Goal: Task Accomplishment & Management: Use online tool/utility

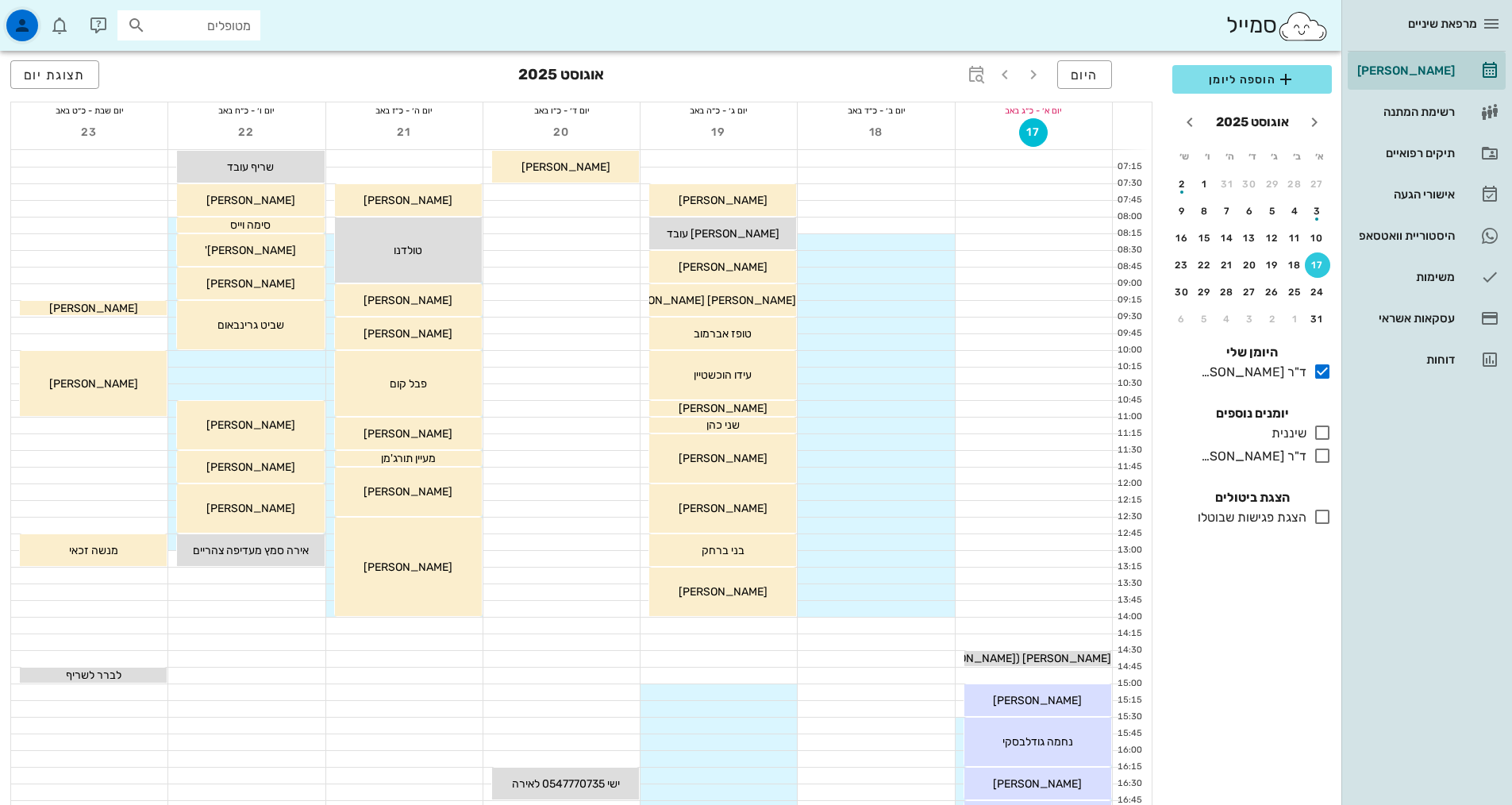
scroll to position [479, 0]
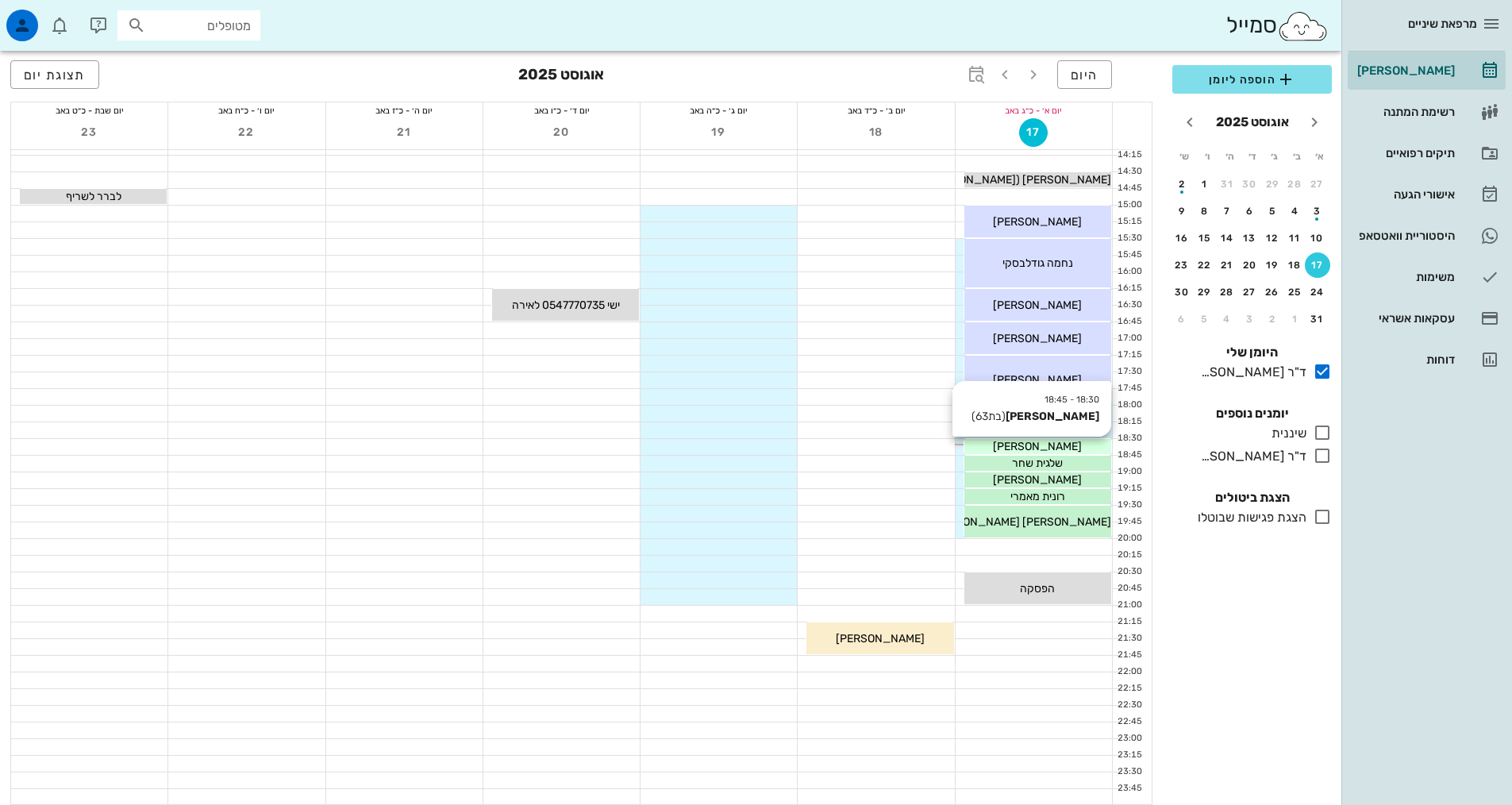
click at [1067, 446] on div "[PERSON_NAME]" at bounding box center [1038, 446] width 147 height 17
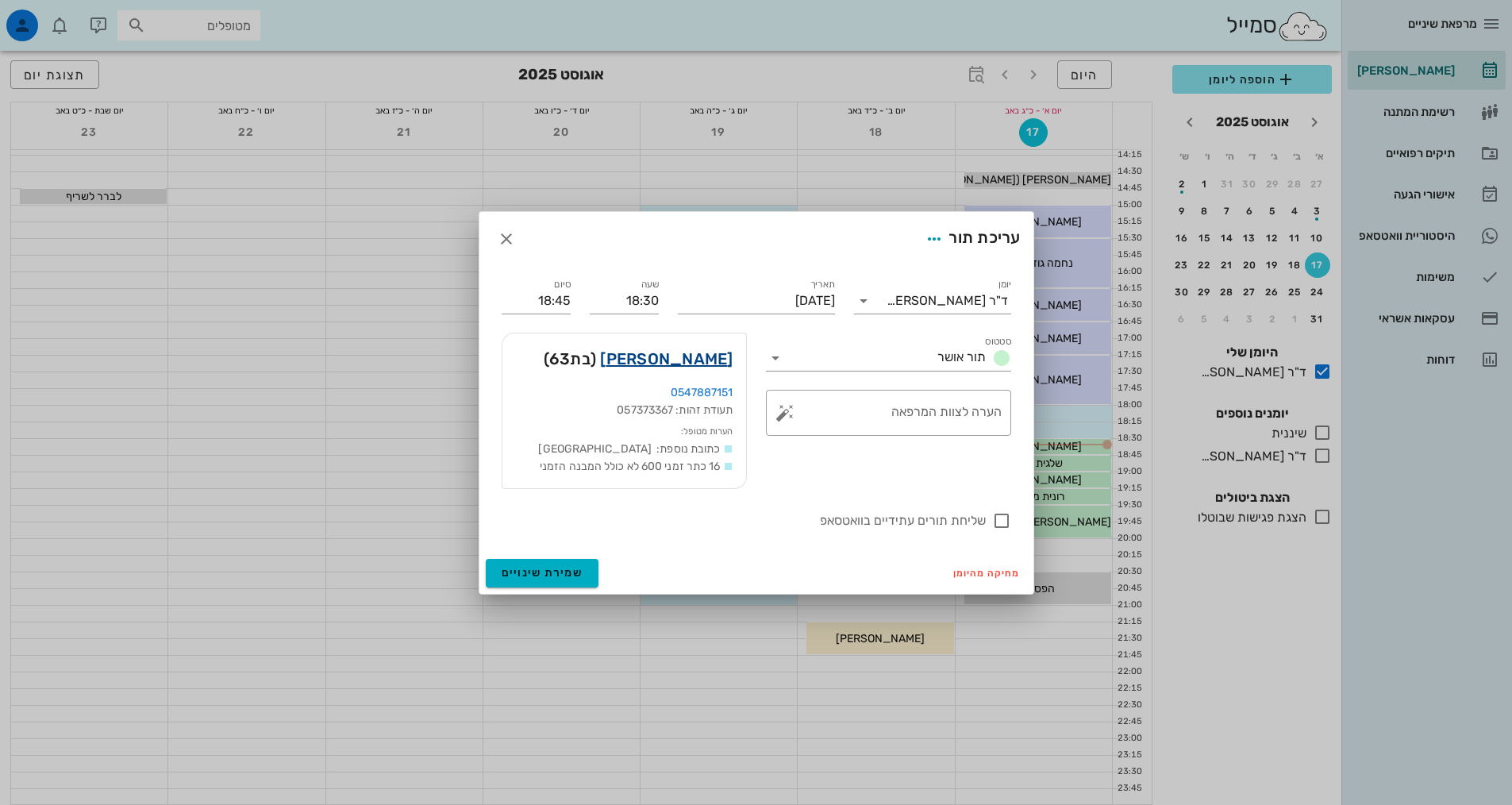
click at [673, 364] on link "[PERSON_NAME]" at bounding box center [666, 359] width 133 height 25
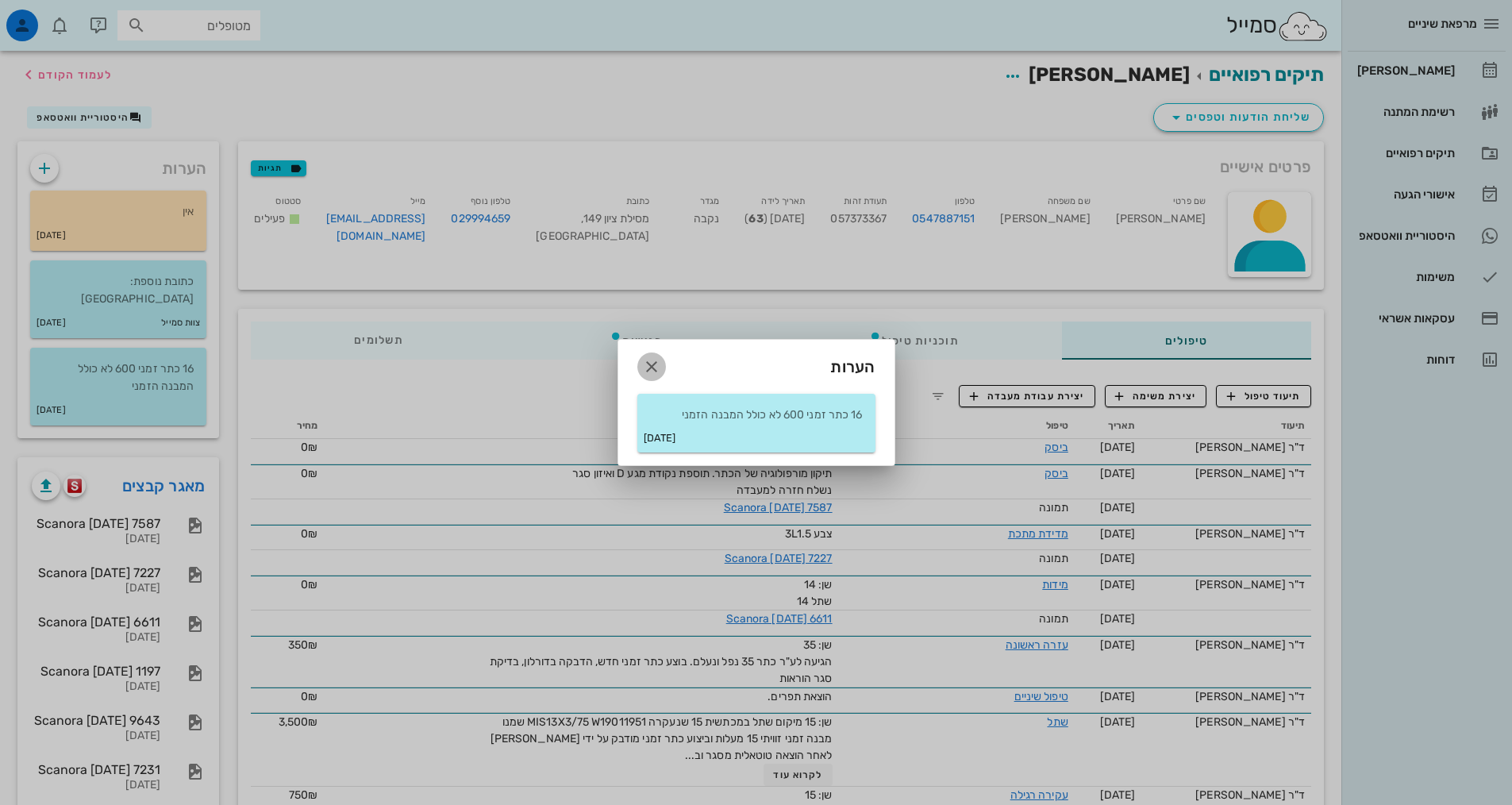
click at [651, 366] on icon "button" at bounding box center [651, 367] width 19 height 19
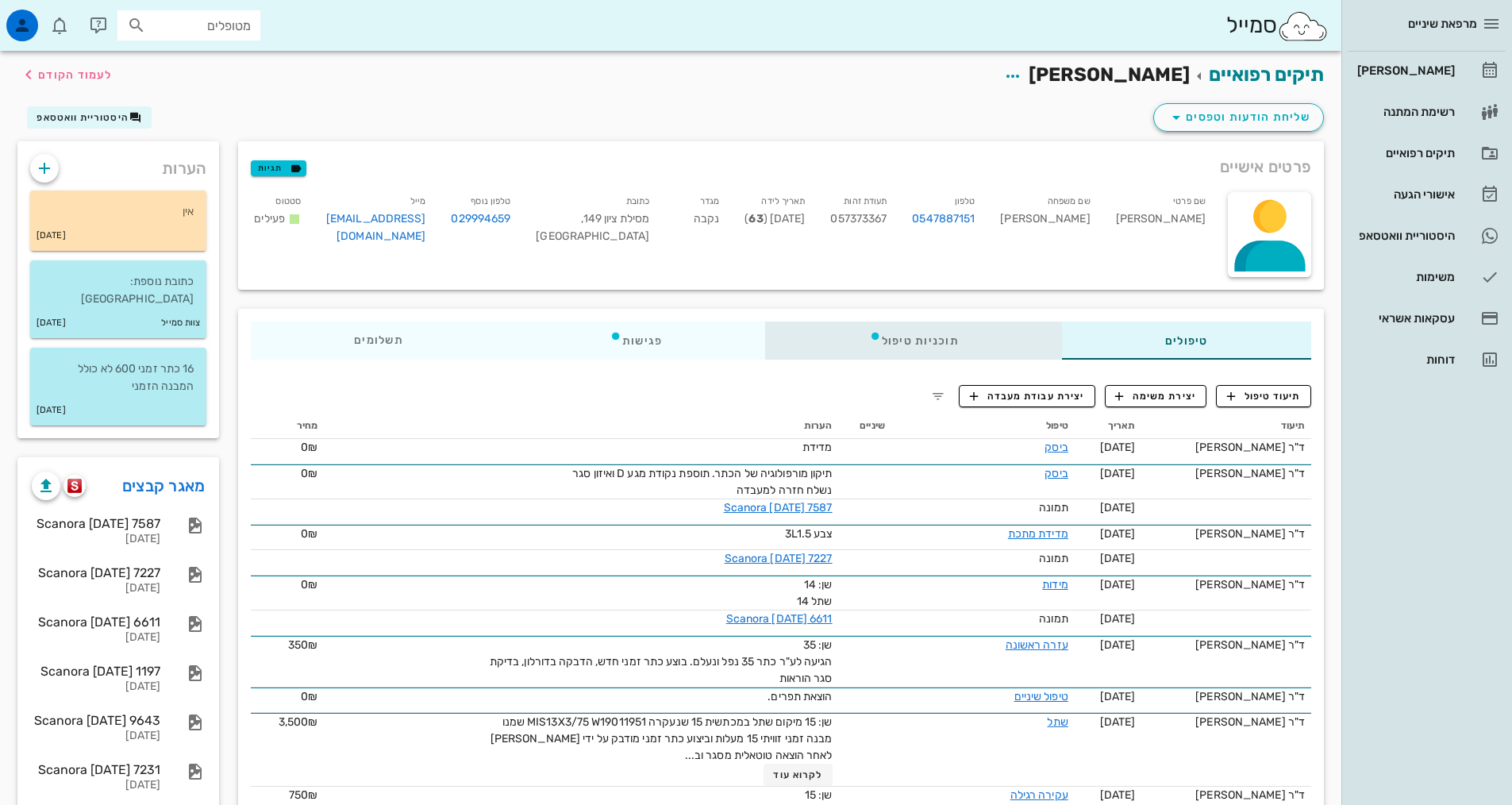
click at [909, 340] on div "תוכניות טיפול" at bounding box center [914, 341] width 296 height 38
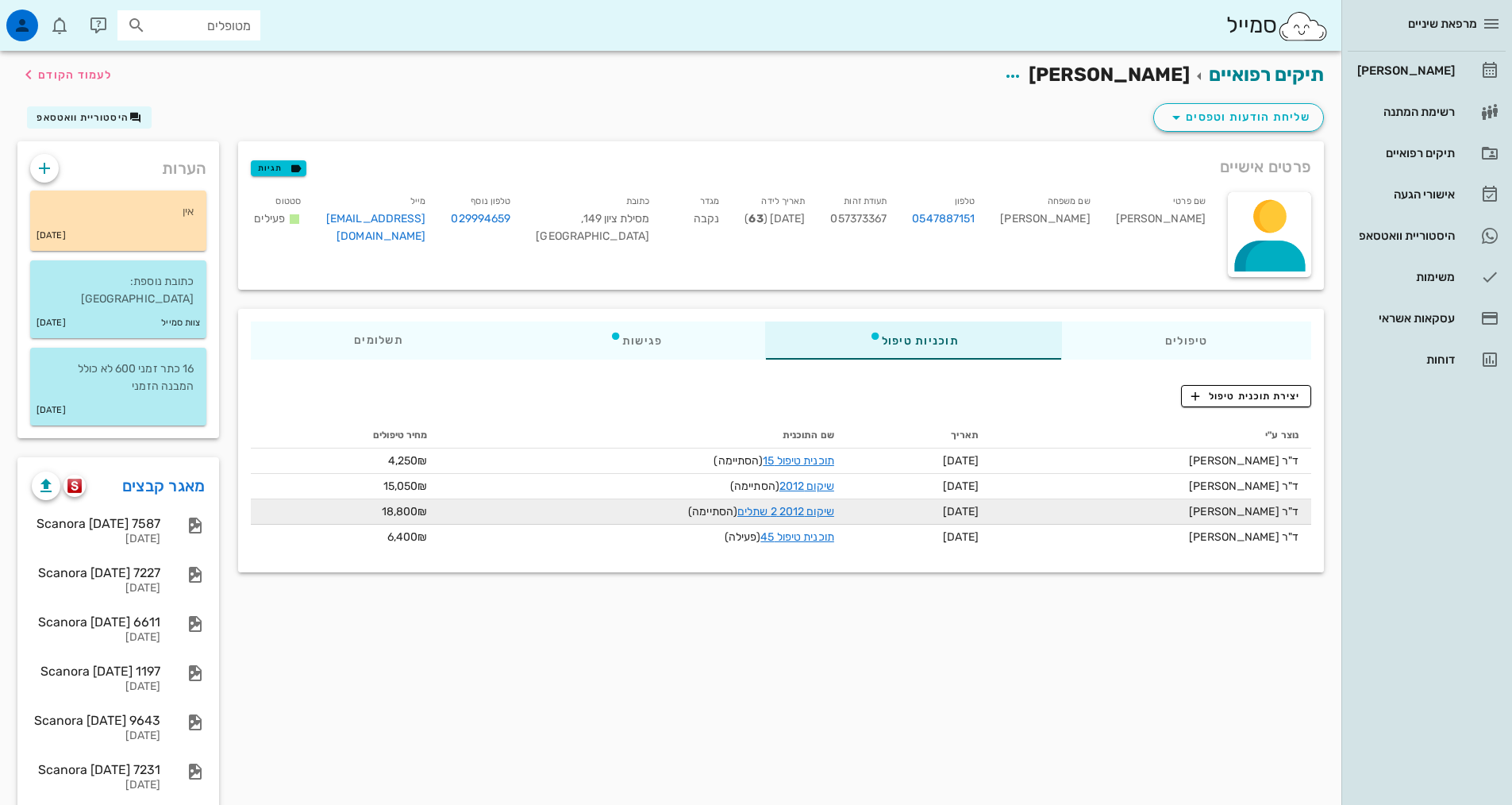
click at [789, 520] on td "שיקום 2012 2 שתלים (הסתיימה)" at bounding box center [643, 512] width 406 height 25
click at [791, 507] on link "שיקום 2012 2 שתלים" at bounding box center [786, 512] width 97 height 13
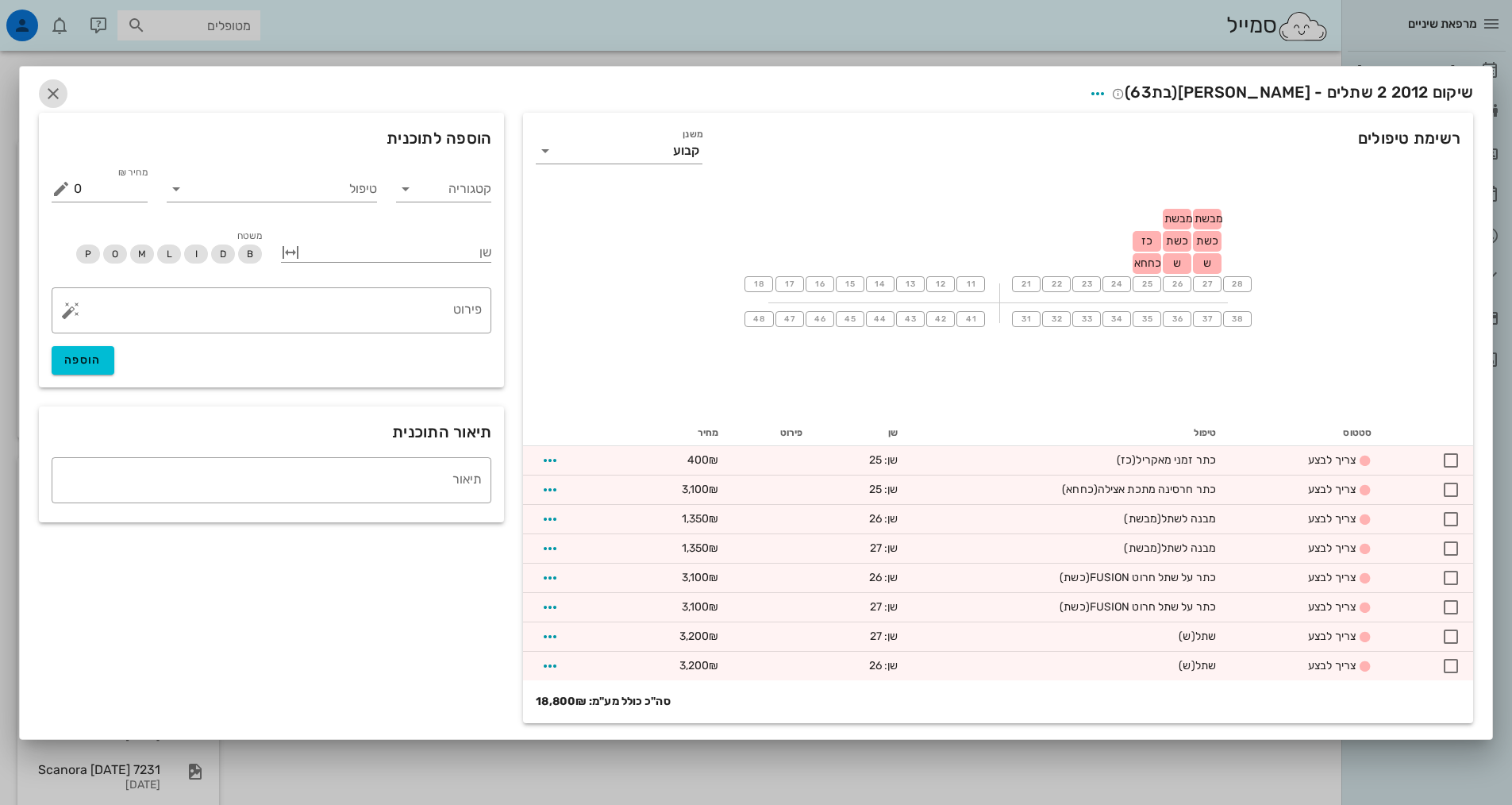
click at [53, 95] on icon "button" at bounding box center [53, 94] width 19 height 19
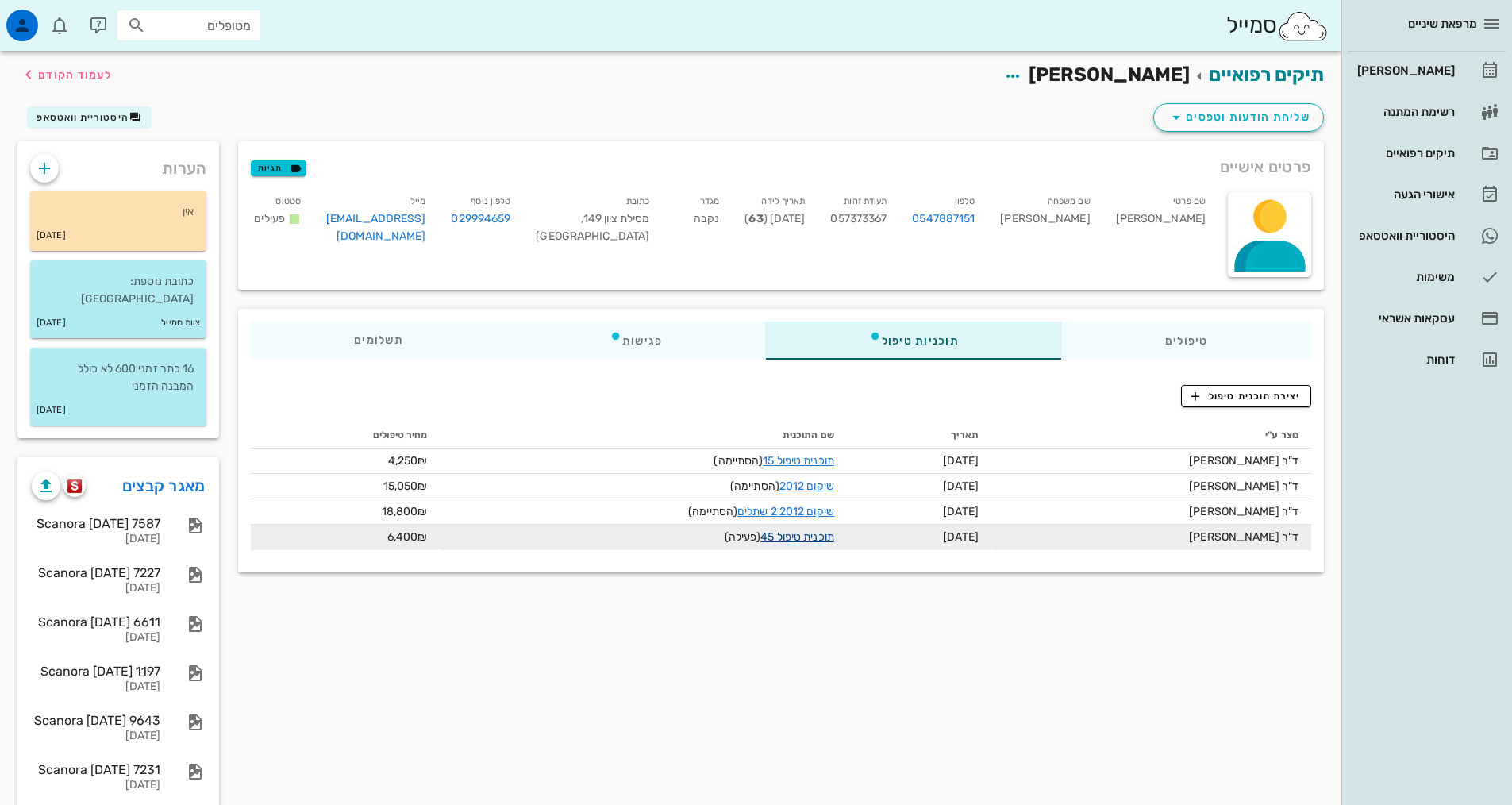
click at [800, 537] on link "תוכנית טיפול 45" at bounding box center [797, 537] width 74 height 13
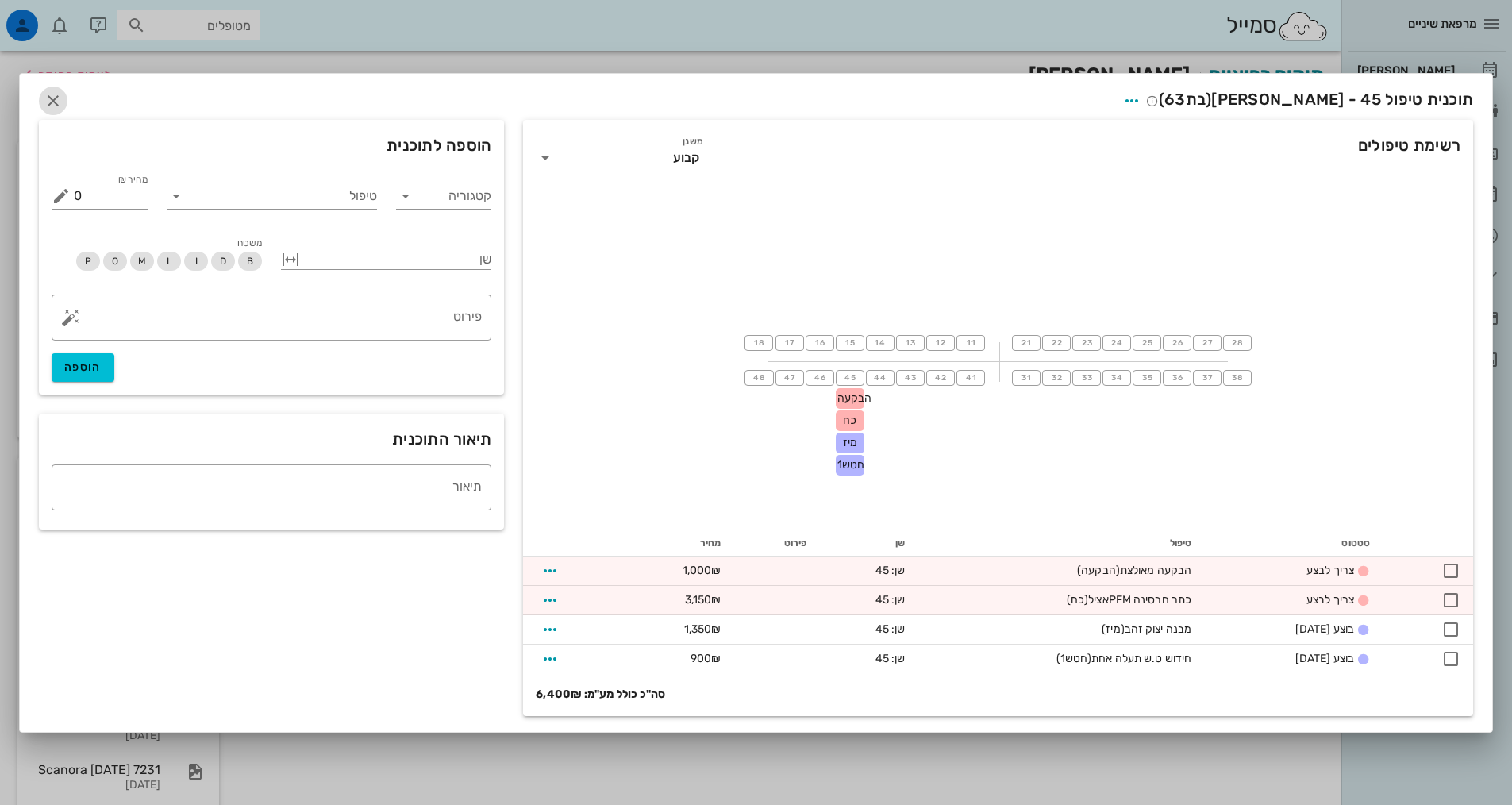
click at [50, 97] on icon "button" at bounding box center [53, 101] width 19 height 19
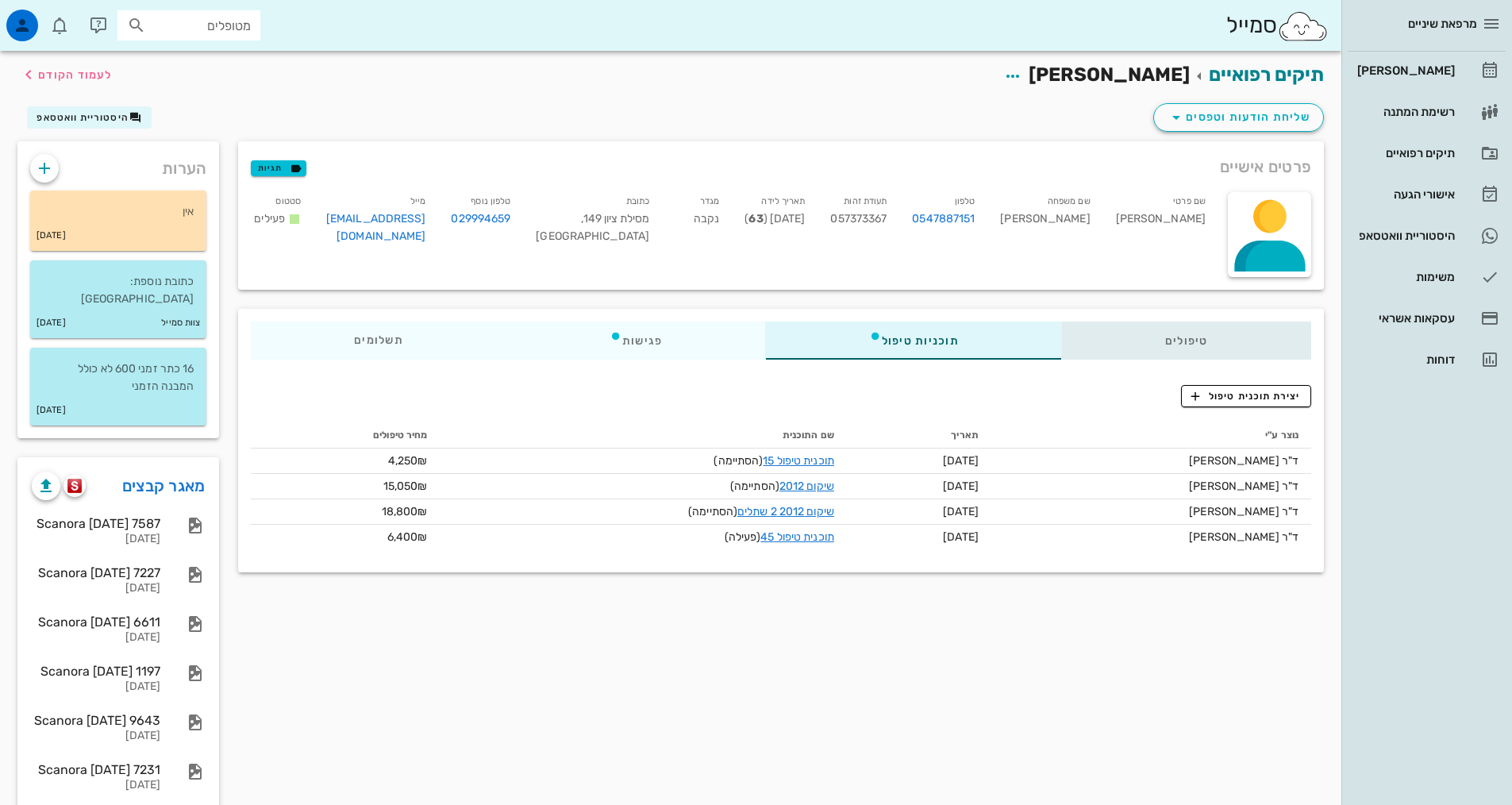
click at [1176, 337] on div "טיפולים" at bounding box center [1186, 341] width 249 height 38
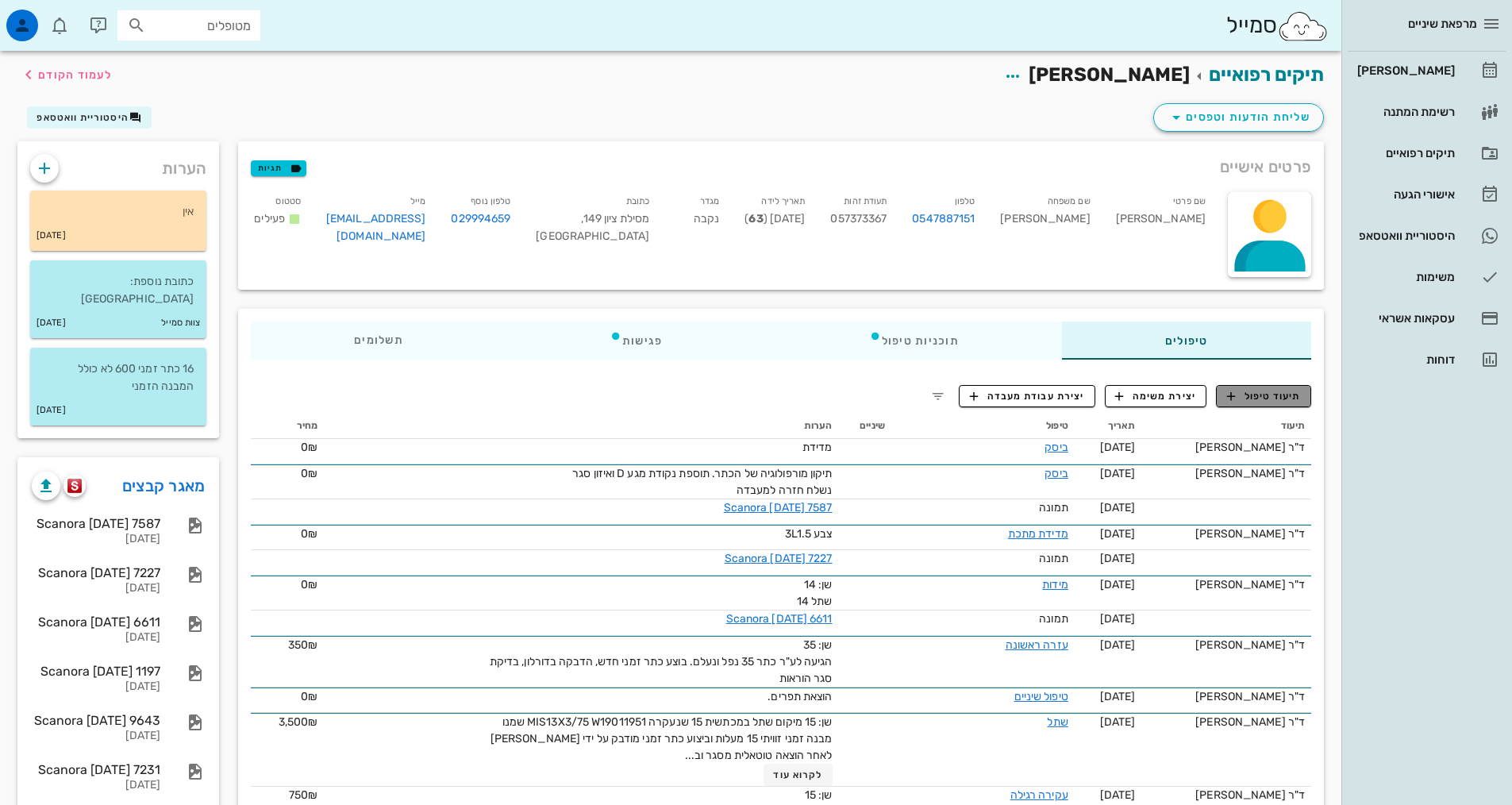
click at [1256, 397] on span "תיעוד טיפול" at bounding box center [1264, 396] width 74 height 14
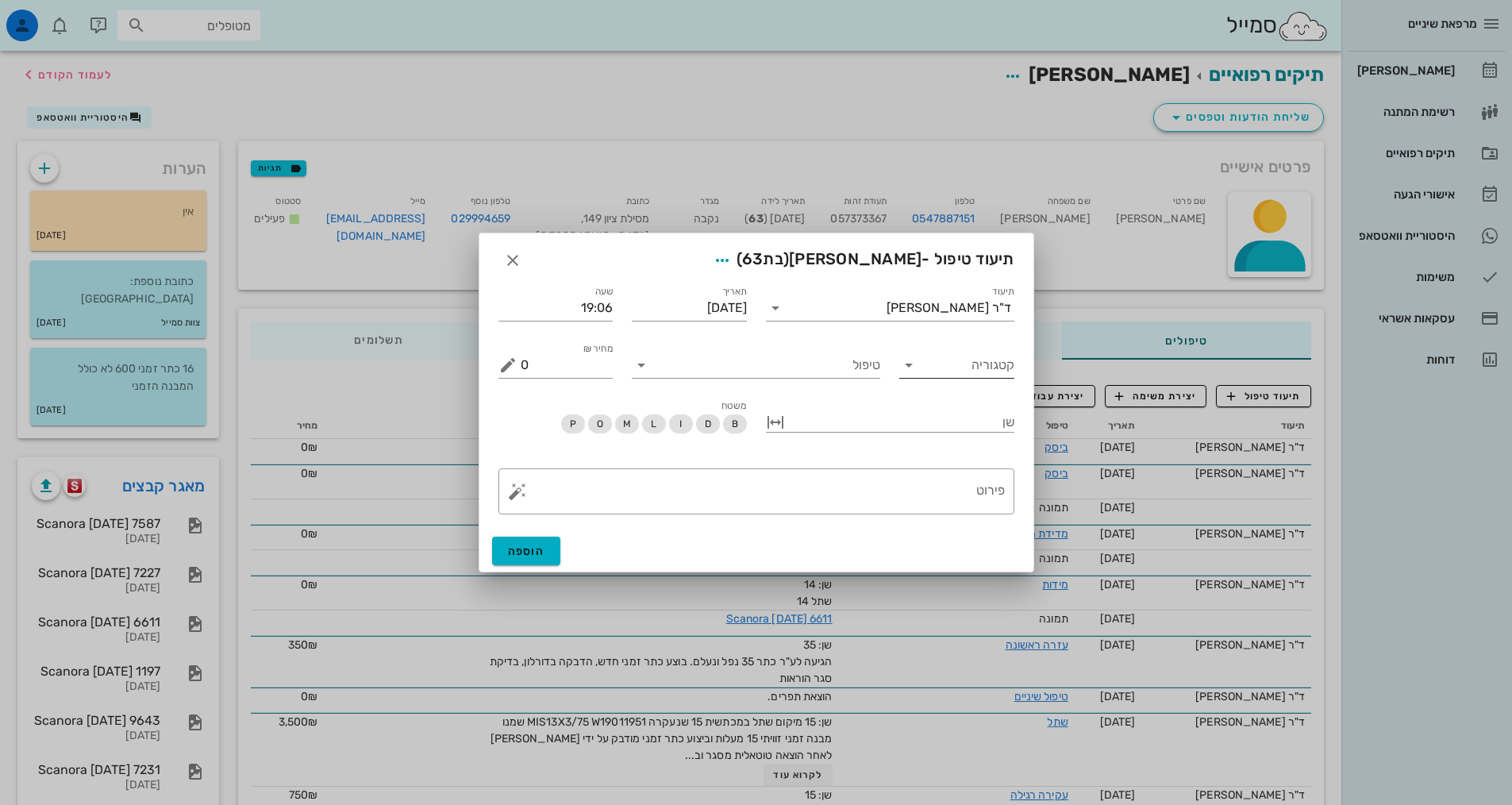
click at [906, 367] on icon at bounding box center [909, 365] width 19 height 19
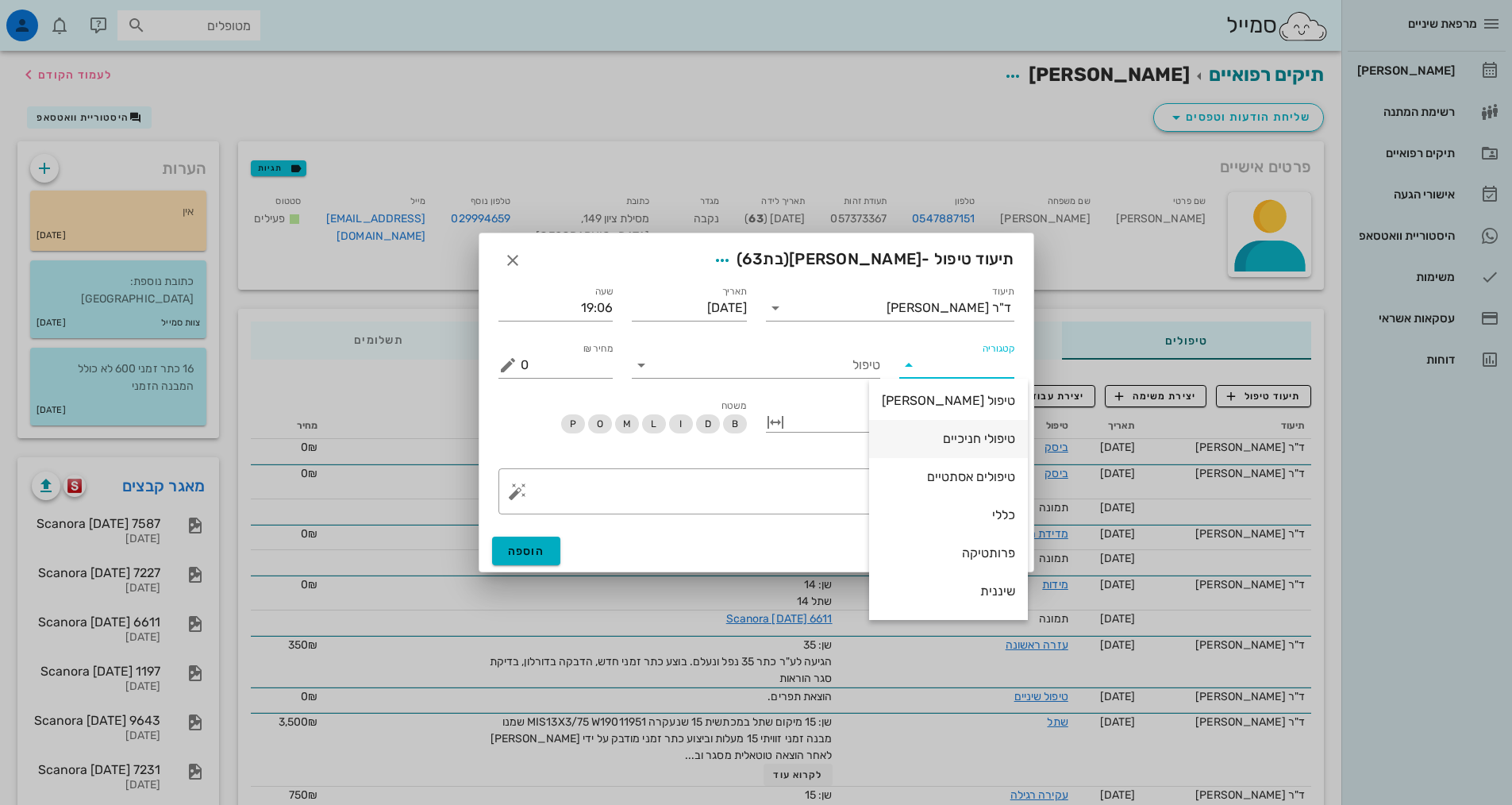
scroll to position [153, 0]
click at [951, 554] on div "שיקום על-גבי שתלים" at bounding box center [949, 556] width 134 height 15
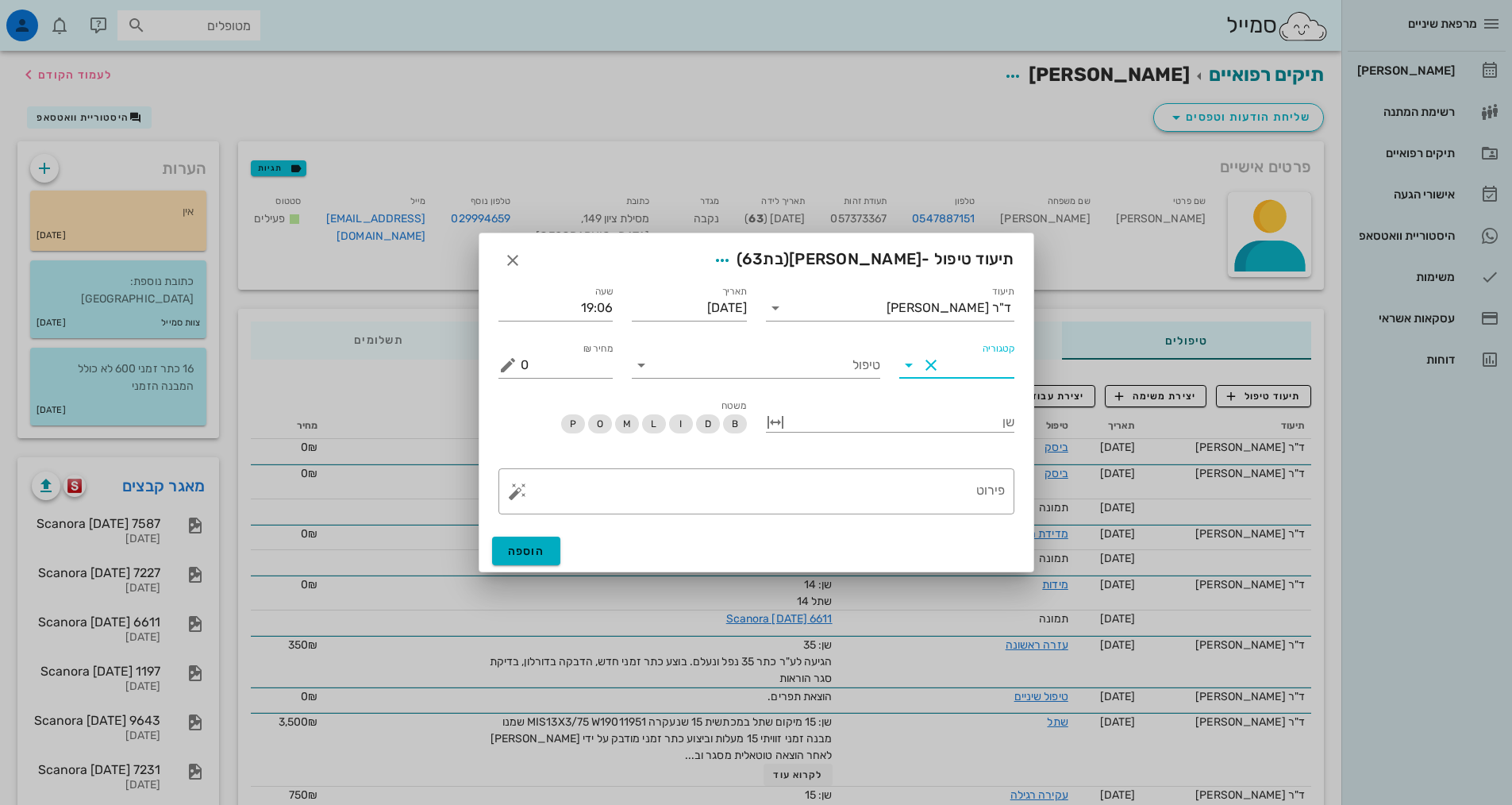
type input "שיקום על-גבי שתלים"
click at [801, 365] on input "טיפול" at bounding box center [767, 365] width 226 height 25
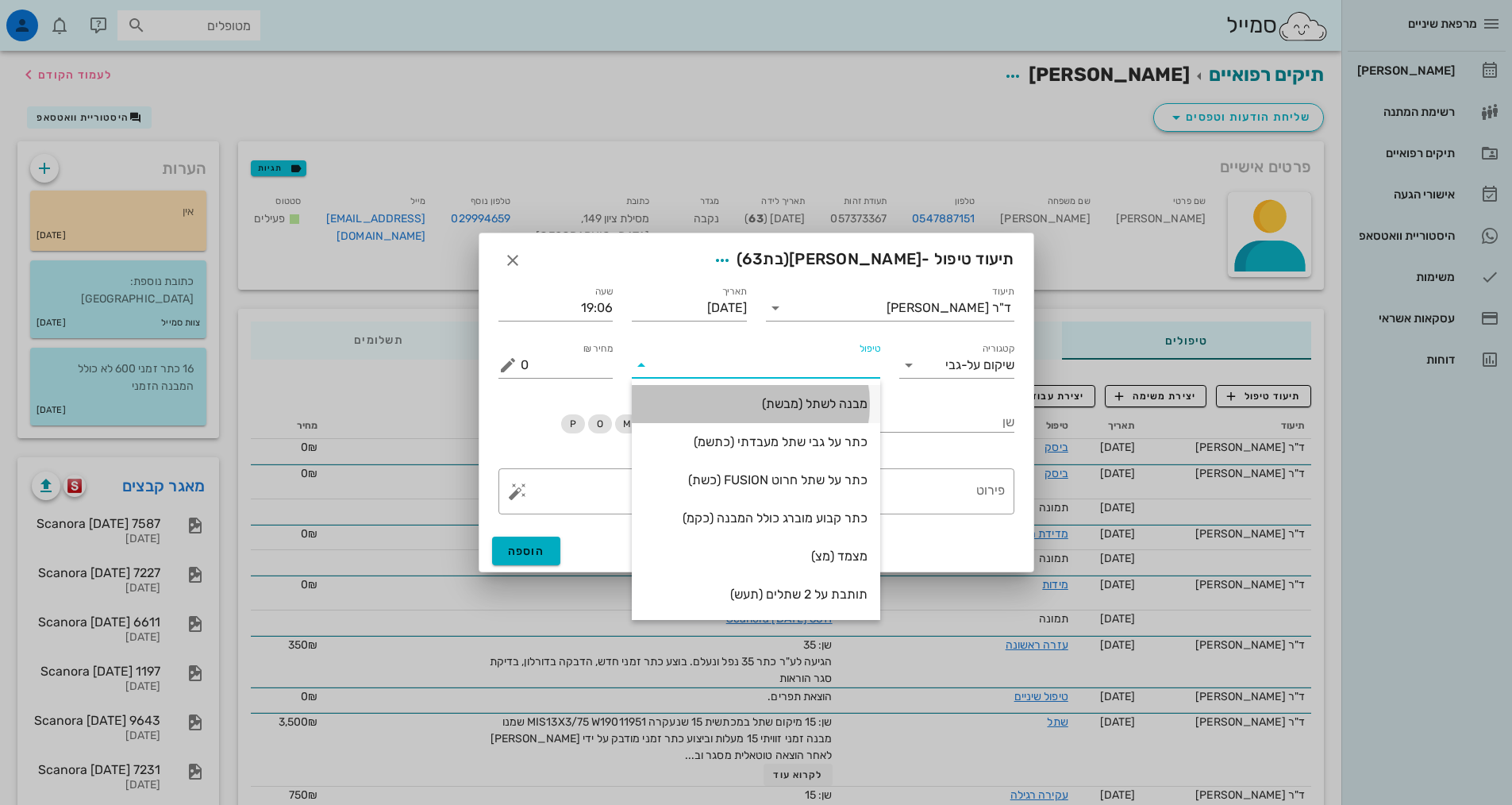
click at [820, 402] on div "מבנה לשתל (מבשת)" at bounding box center [756, 403] width 223 height 15
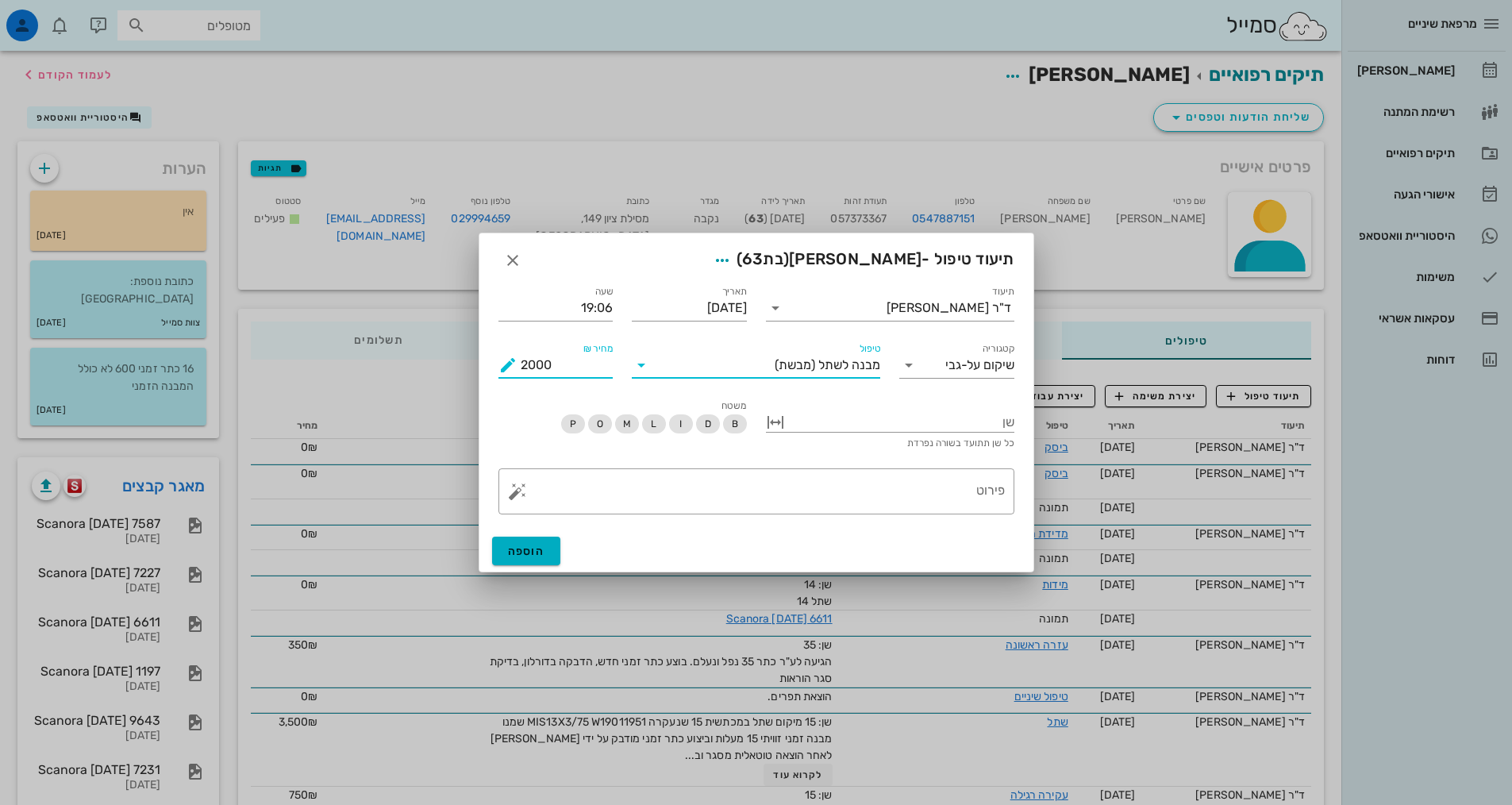
drag, startPoint x: 558, startPoint y: 364, endPoint x: 511, endPoint y: 362, distance: 47.0
click at [511, 362] on div "מחיר ₪ 2000" at bounding box center [556, 365] width 115 height 25
type input "1500"
click at [538, 552] on span "הוספה" at bounding box center [527, 551] width 37 height 13
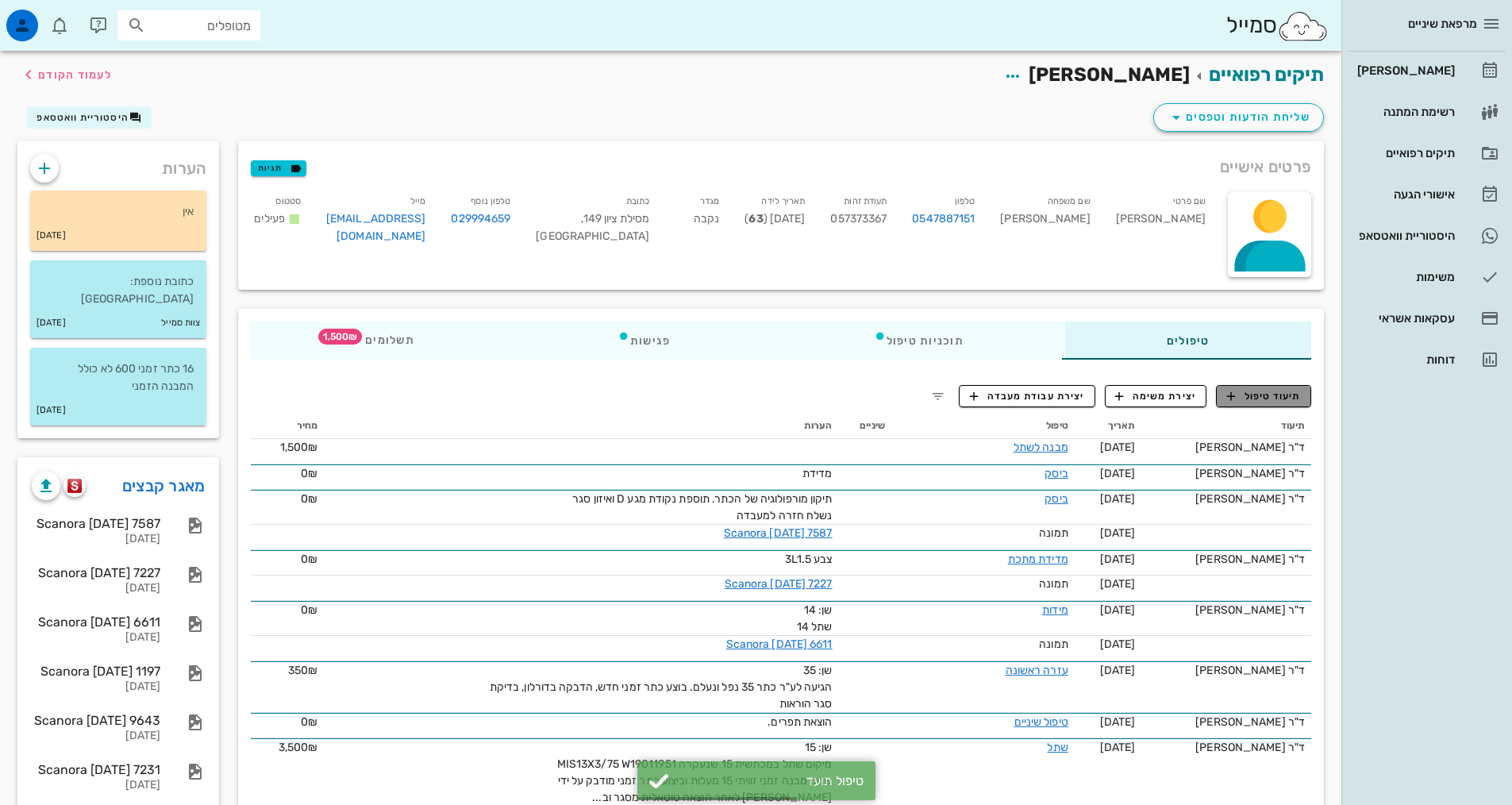
click at [1274, 400] on span "תיעוד טיפול" at bounding box center [1264, 396] width 74 height 14
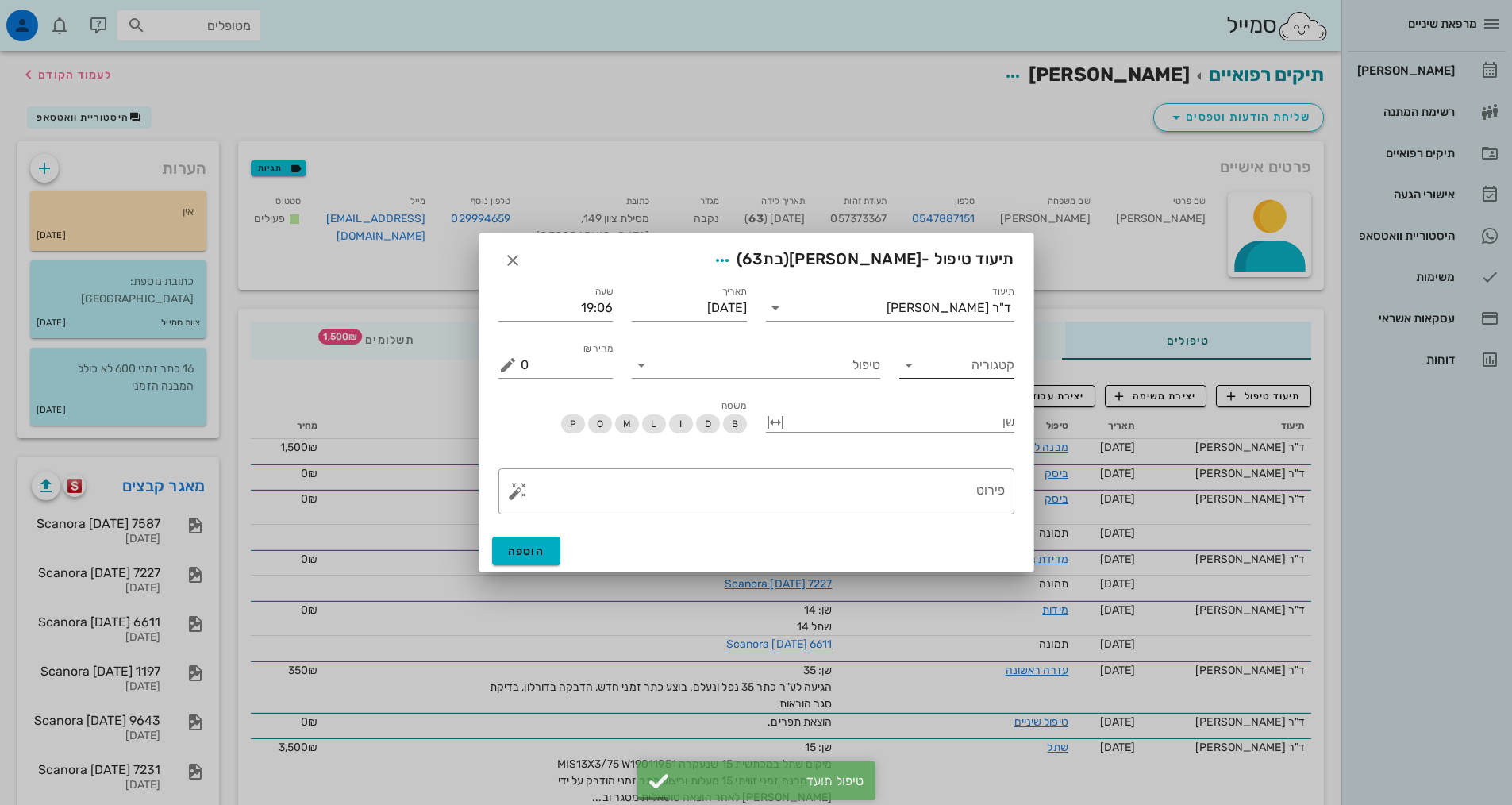
click at [909, 369] on icon at bounding box center [909, 365] width 19 height 19
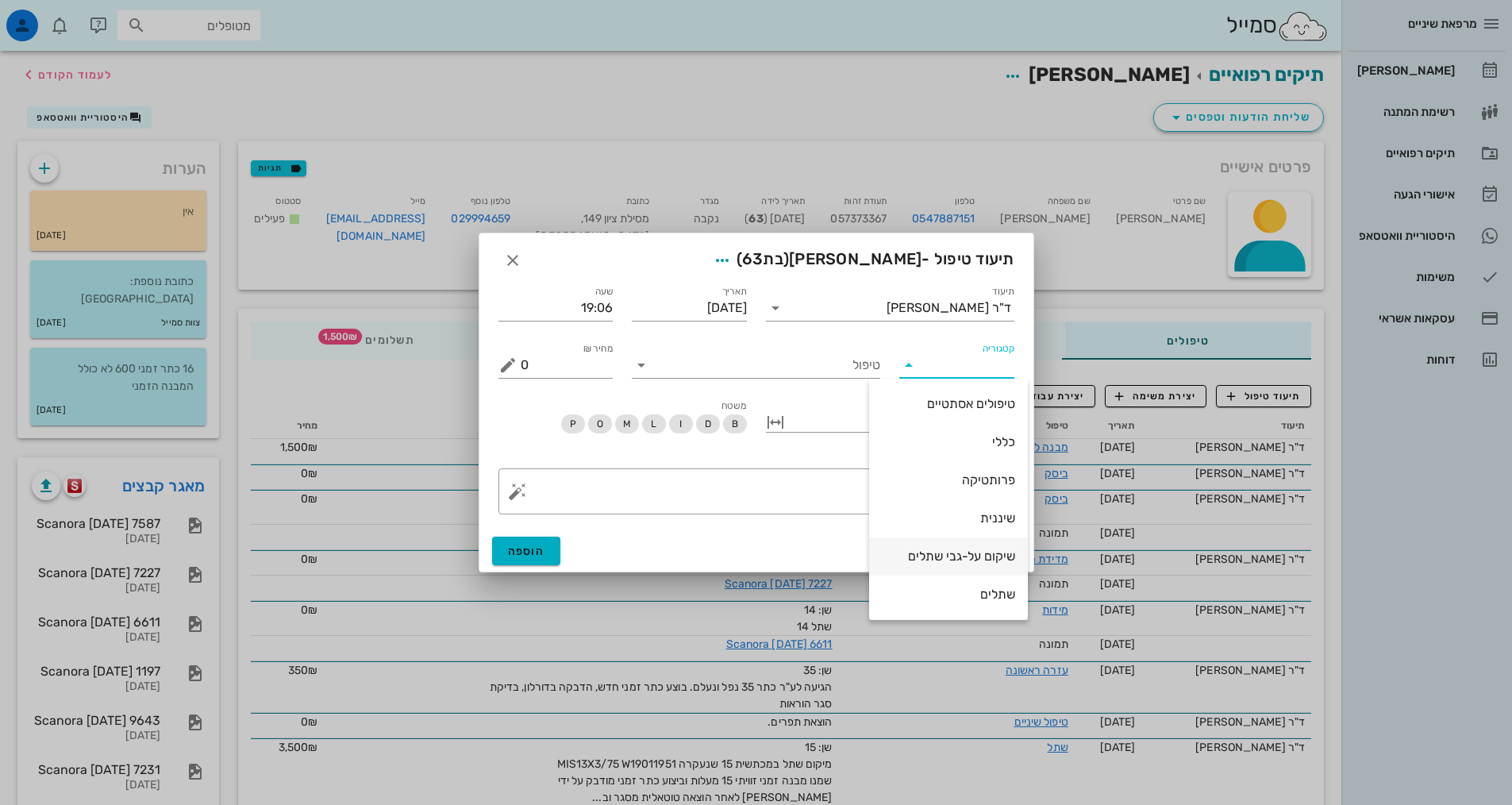
click at [955, 558] on div "שיקום על-גבי שתלים" at bounding box center [949, 556] width 134 height 15
type input "שיקום על-גבי שתלים"
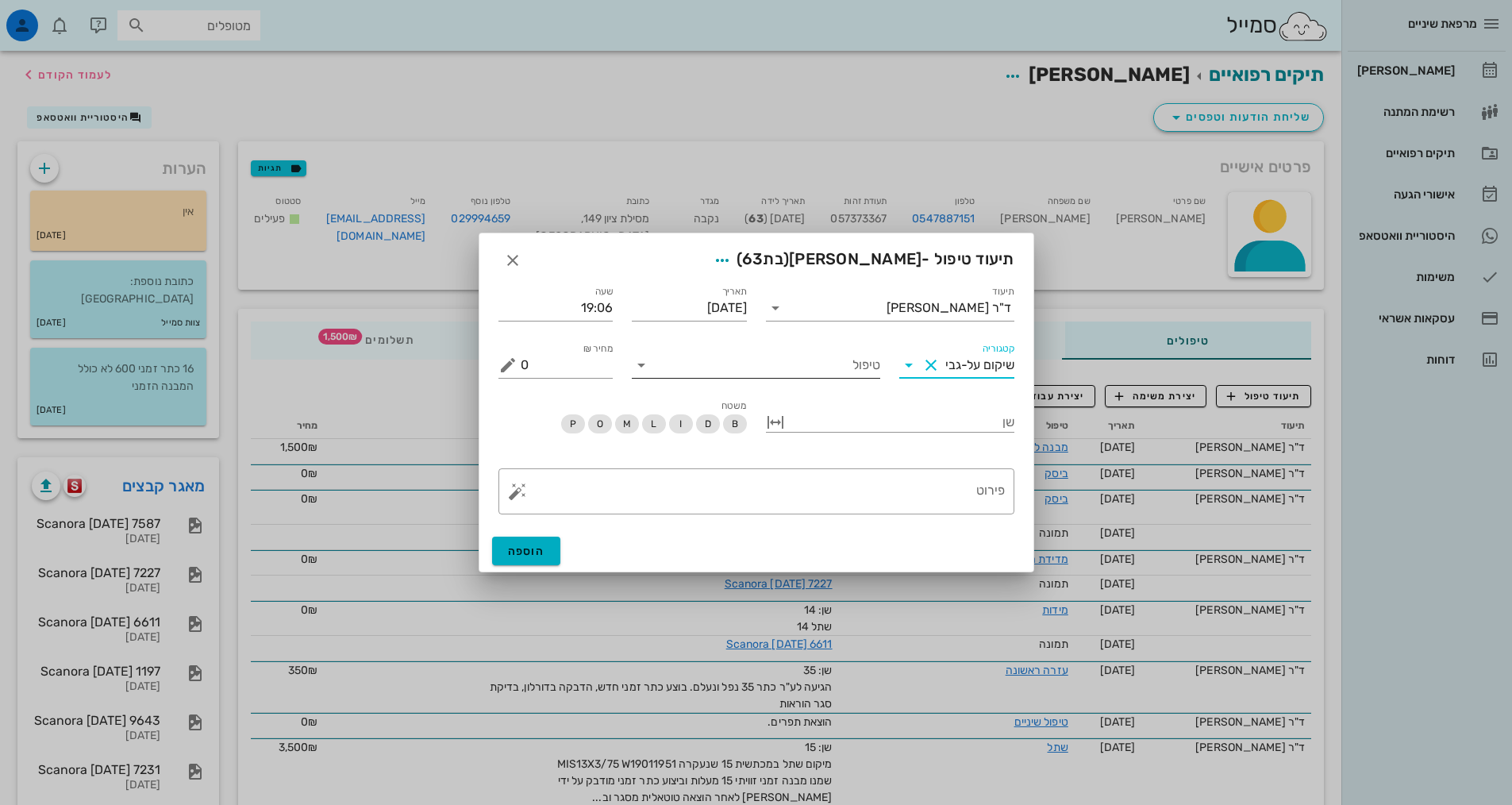
click at [647, 370] on icon at bounding box center [641, 365] width 19 height 19
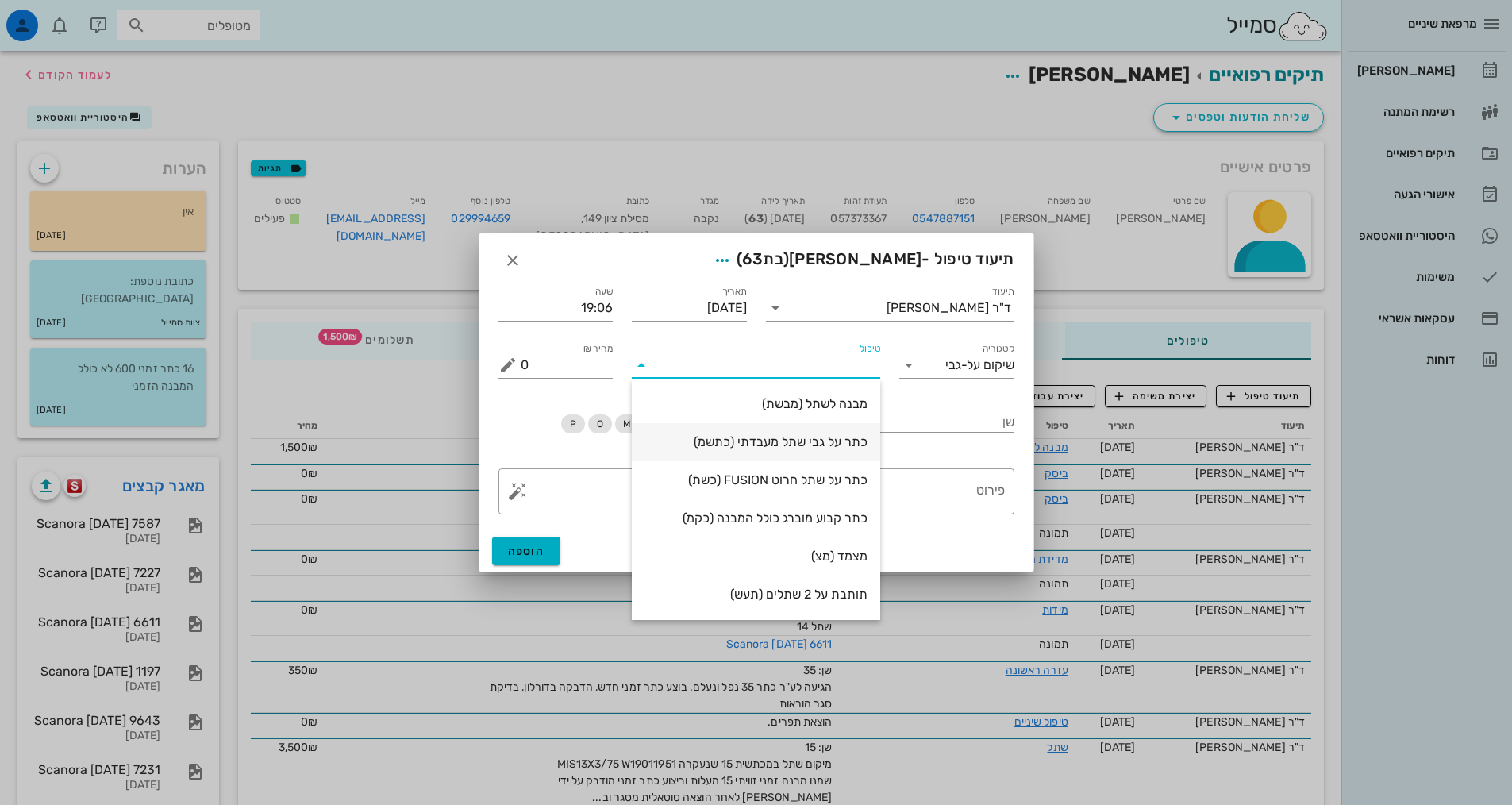
click at [787, 437] on div "כתר על גבי שתל מעבדתי (כתשמ)" at bounding box center [756, 442] width 223 height 15
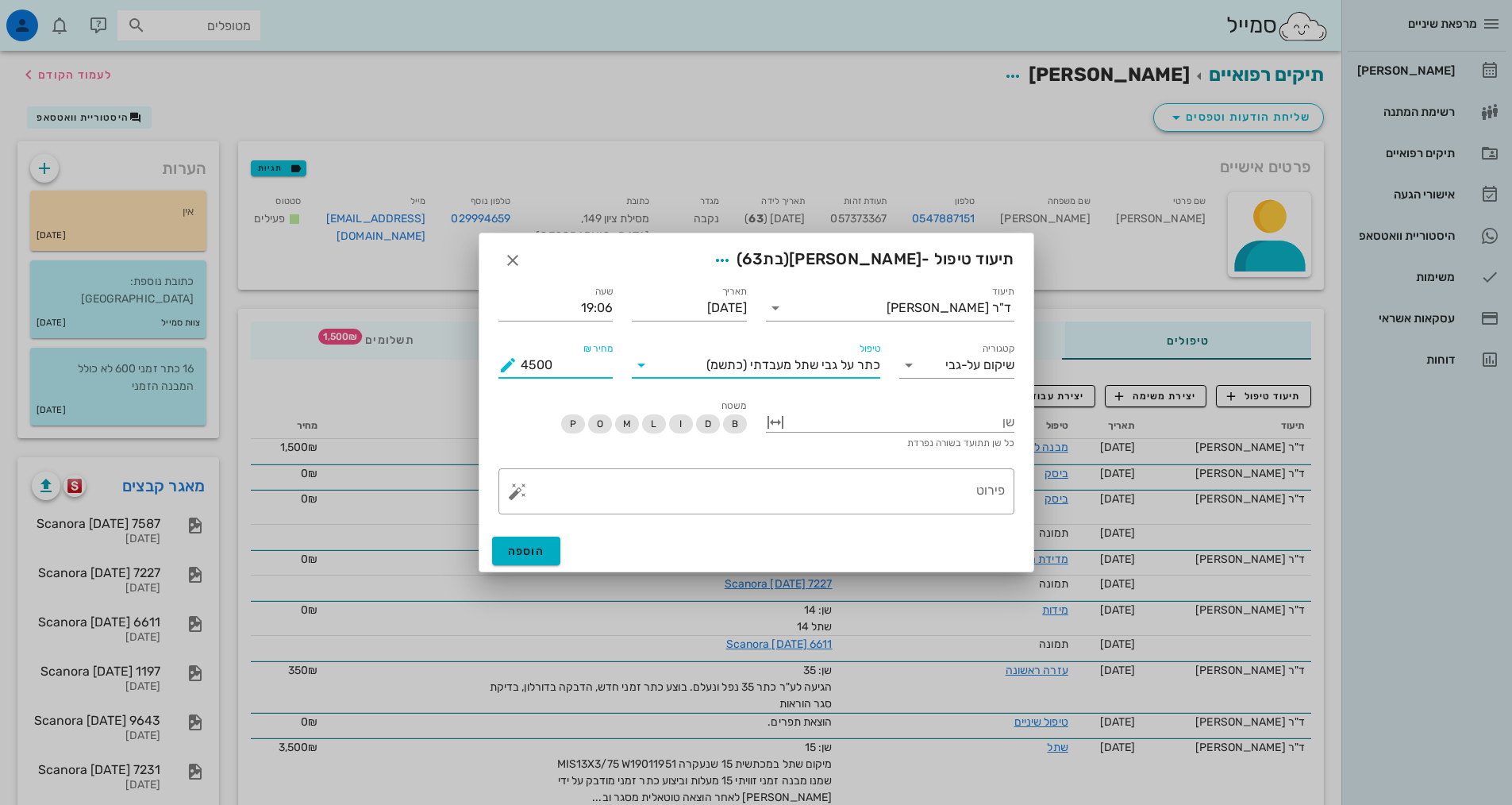
drag, startPoint x: 534, startPoint y: 364, endPoint x: 516, endPoint y: 366, distance: 18.1
click at [516, 366] on div "מחיר ₪ 4500" at bounding box center [556, 365] width 115 height 25
type input "3900"
click at [967, 412] on div at bounding box center [902, 421] width 226 height 21
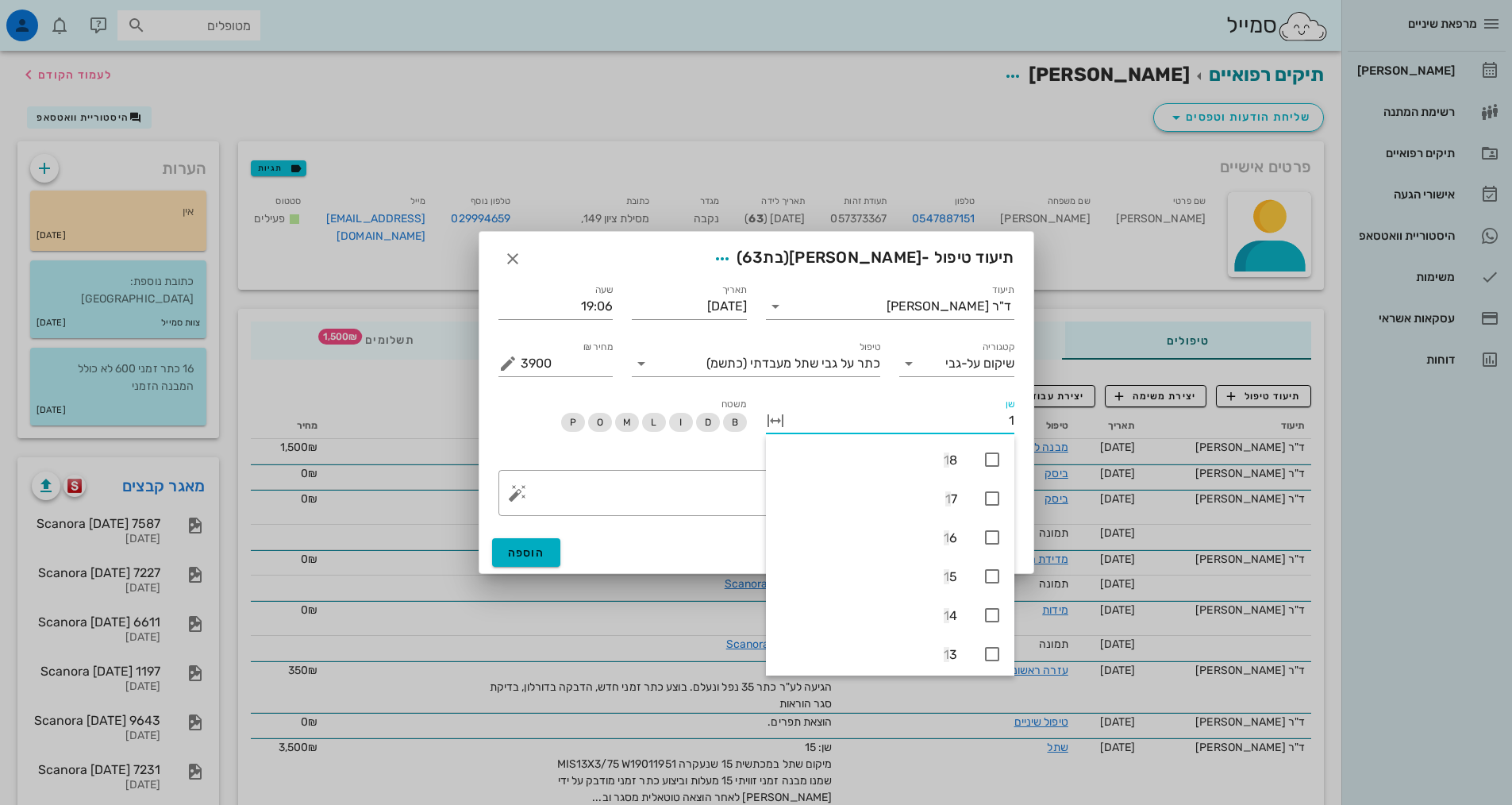
type input "15"
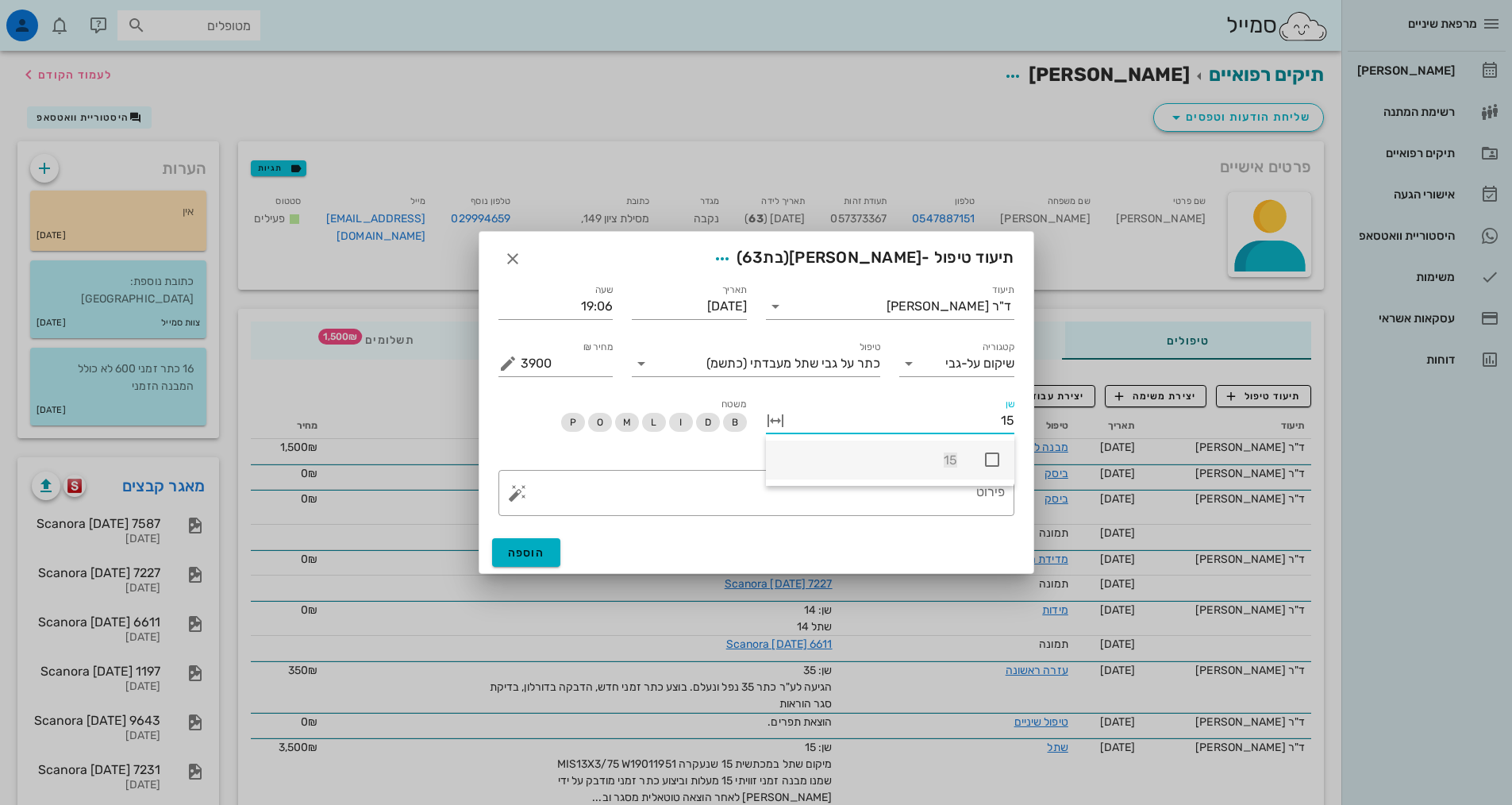
click at [992, 459] on icon at bounding box center [992, 460] width 19 height 19
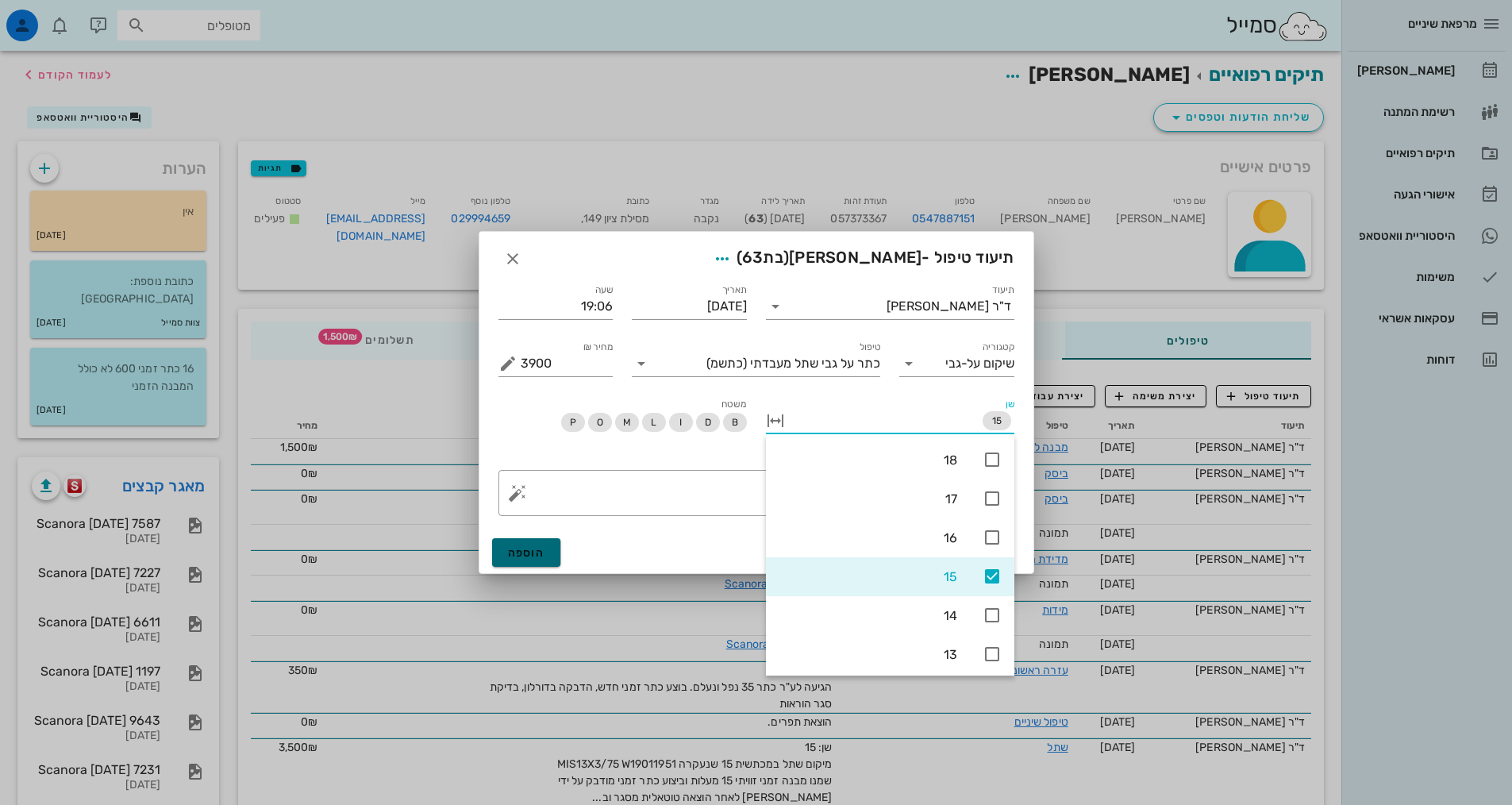
click at [535, 554] on span "הוספה" at bounding box center [527, 553] width 37 height 13
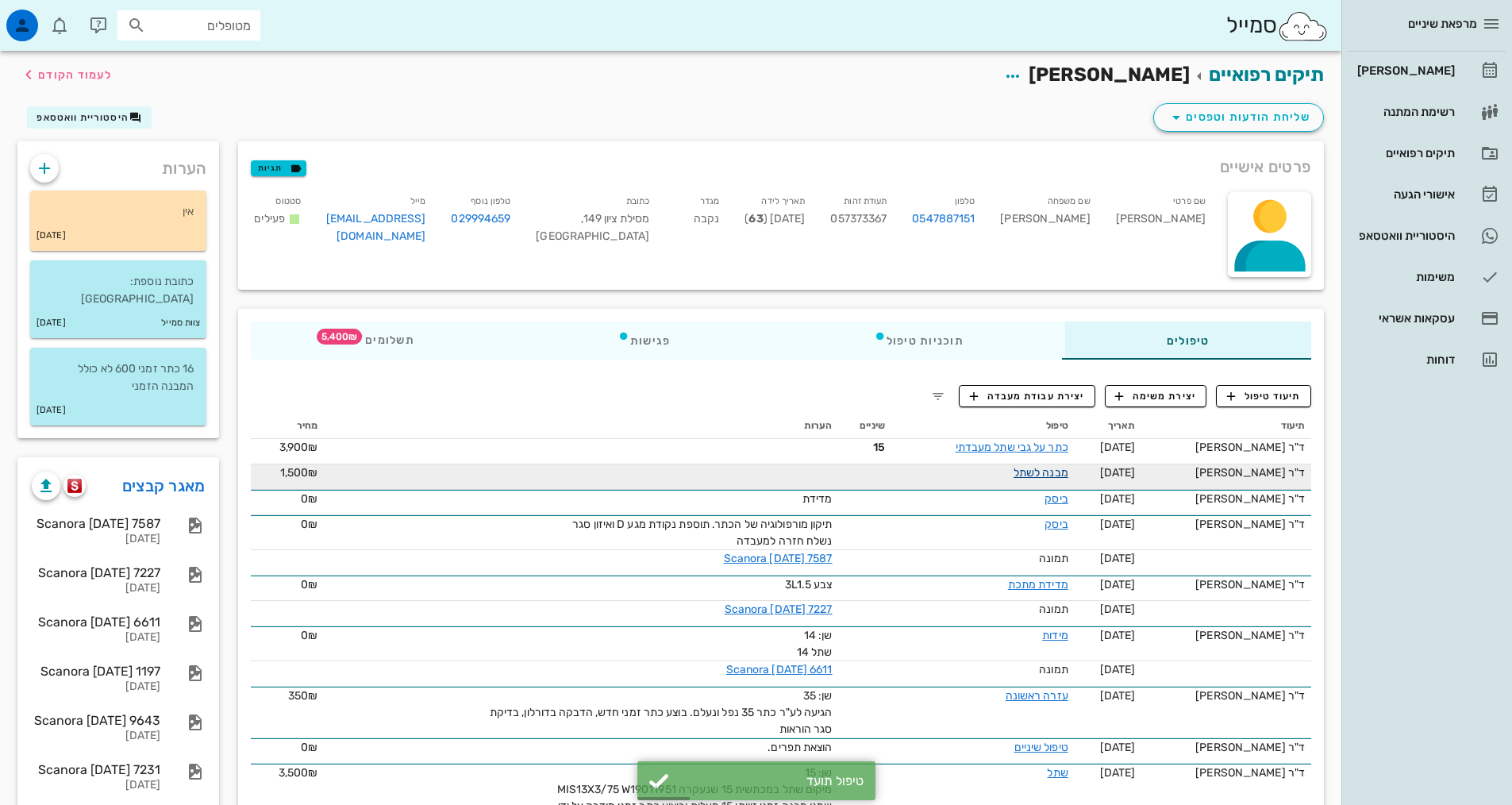
click at [1044, 475] on link "מבנה לשתל" at bounding box center [1040, 473] width 55 height 13
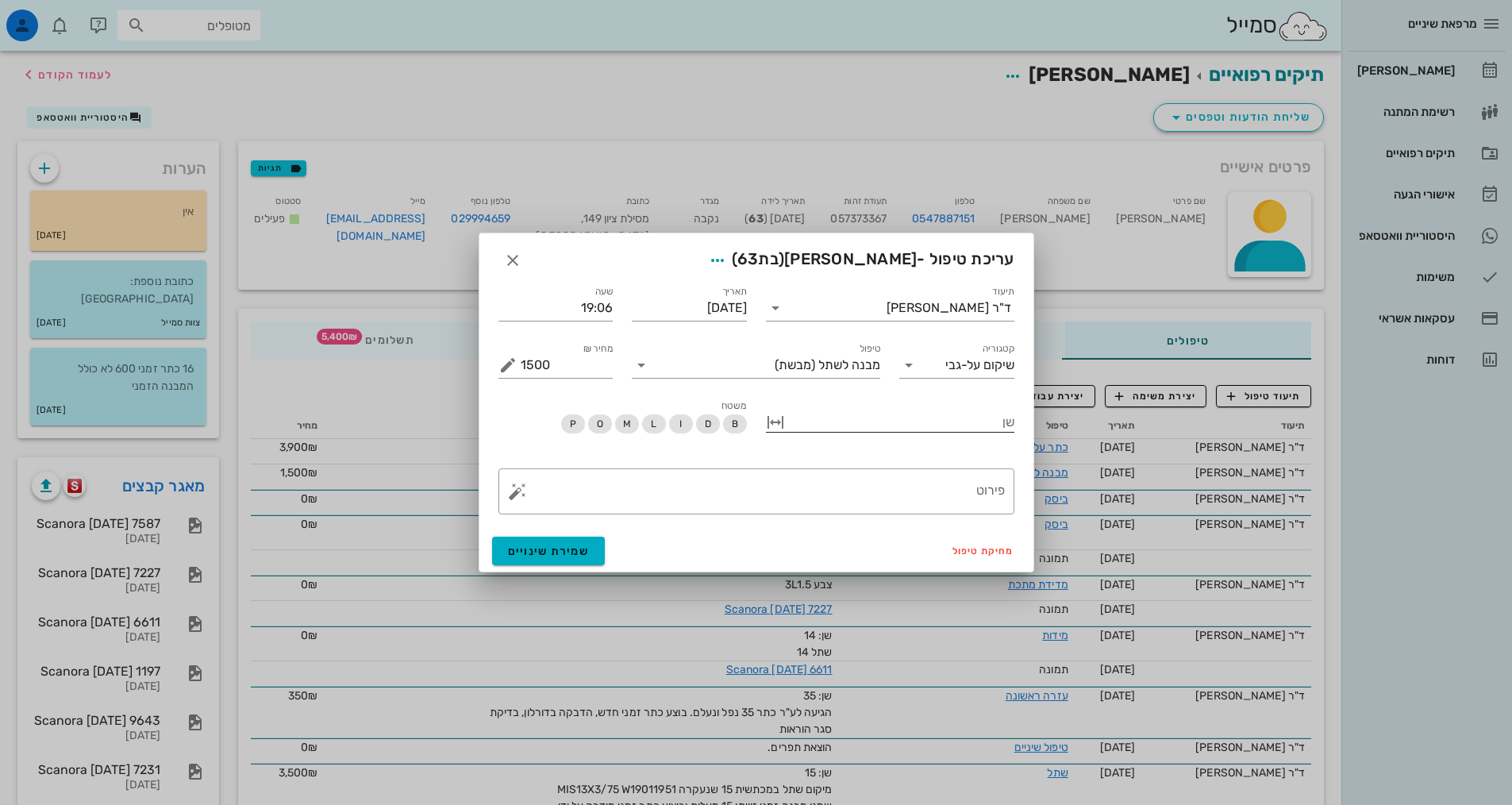
click at [998, 417] on div at bounding box center [902, 421] width 226 height 21
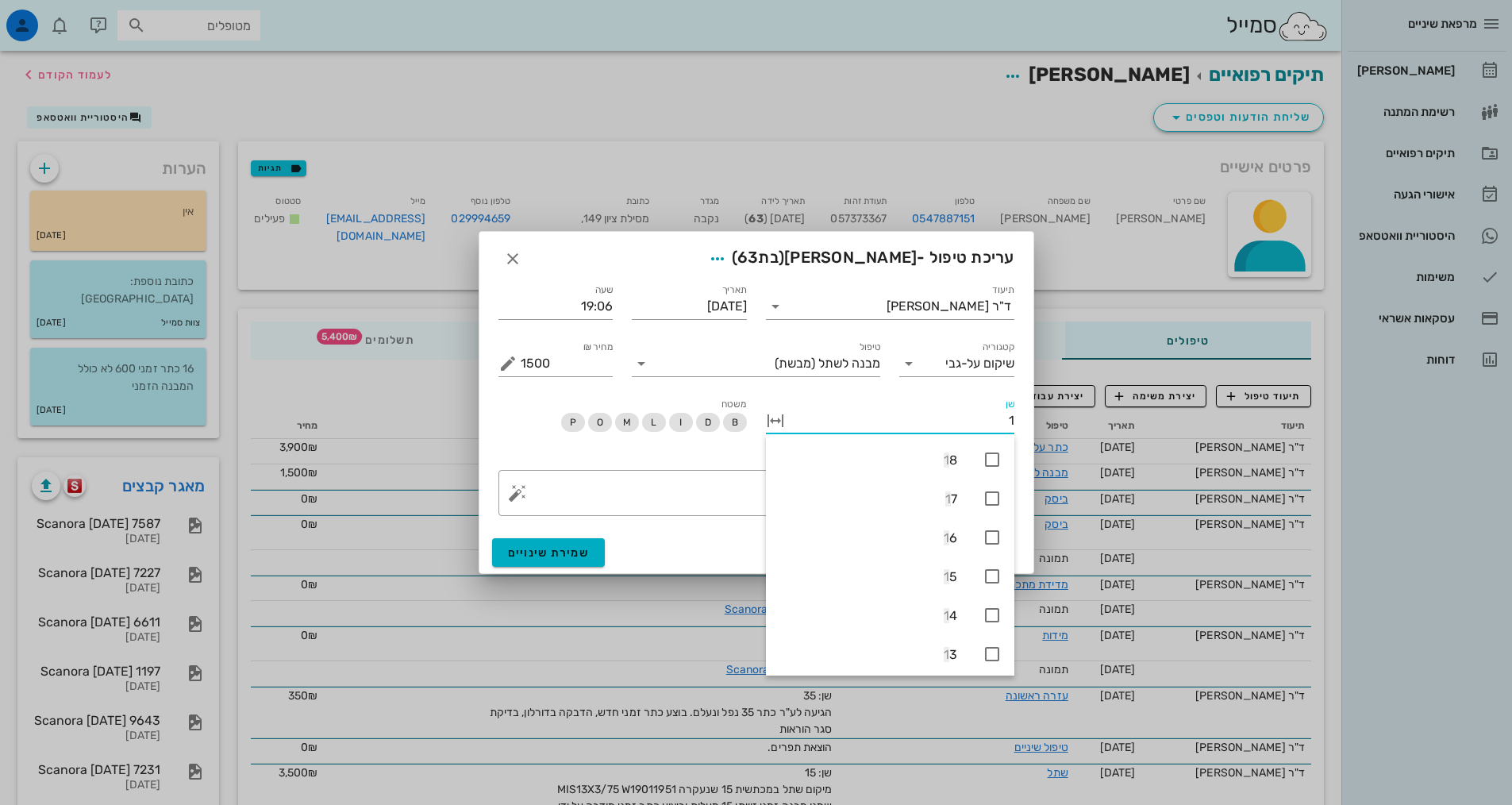
type input "15"
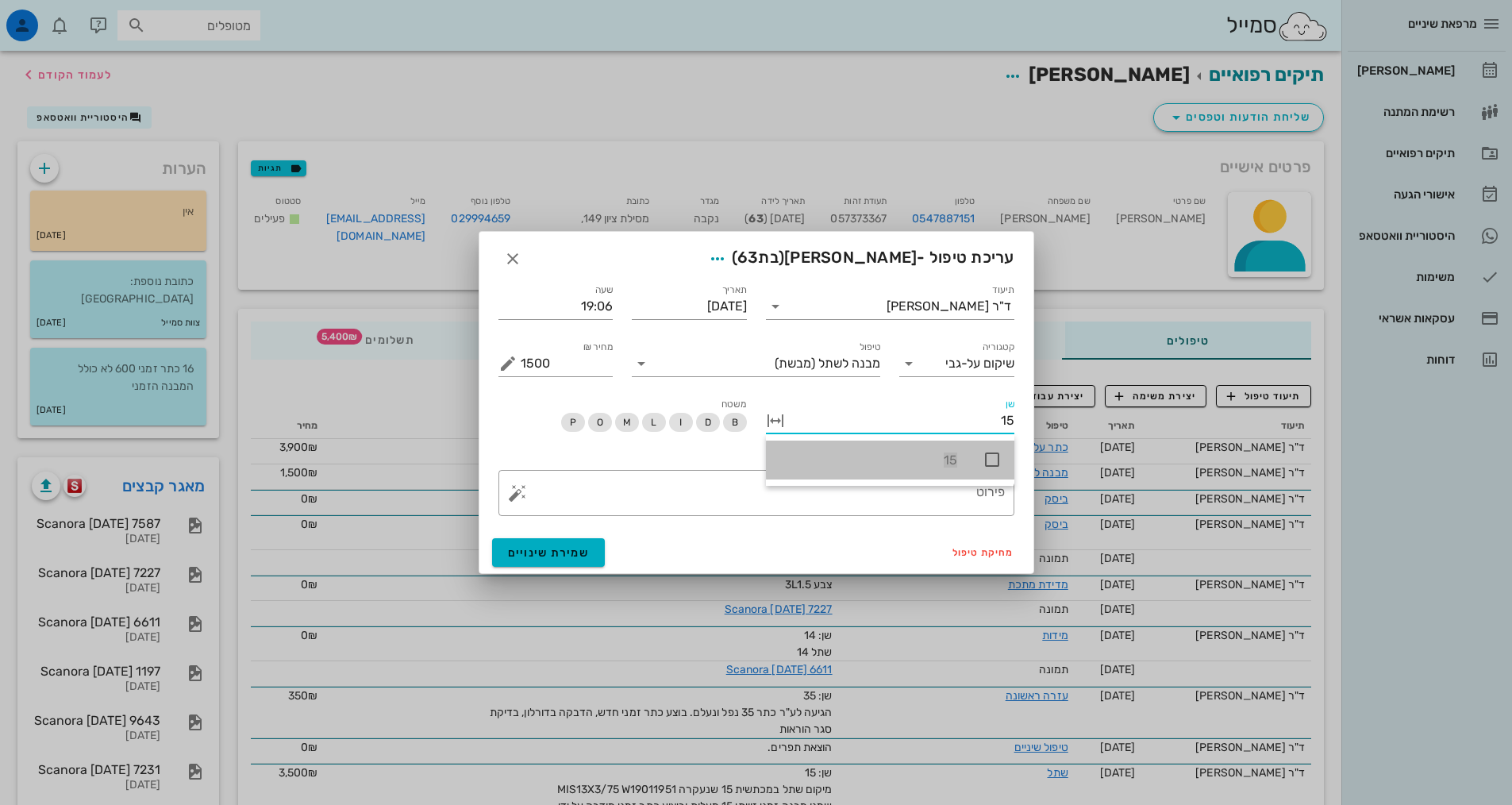
click at [990, 459] on icon at bounding box center [992, 460] width 19 height 19
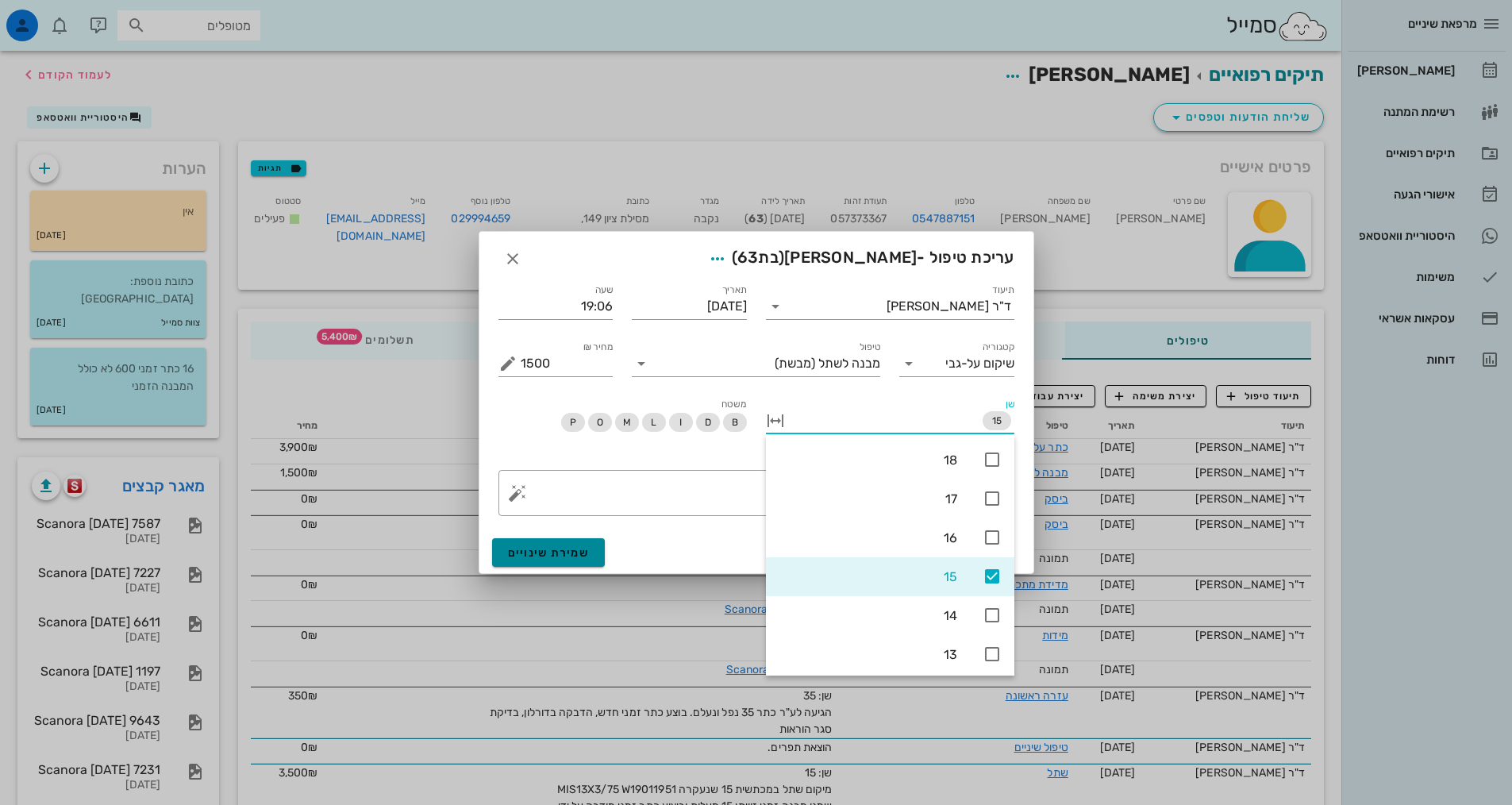
click at [574, 548] on span "שמירת שינויים" at bounding box center [548, 553] width 81 height 13
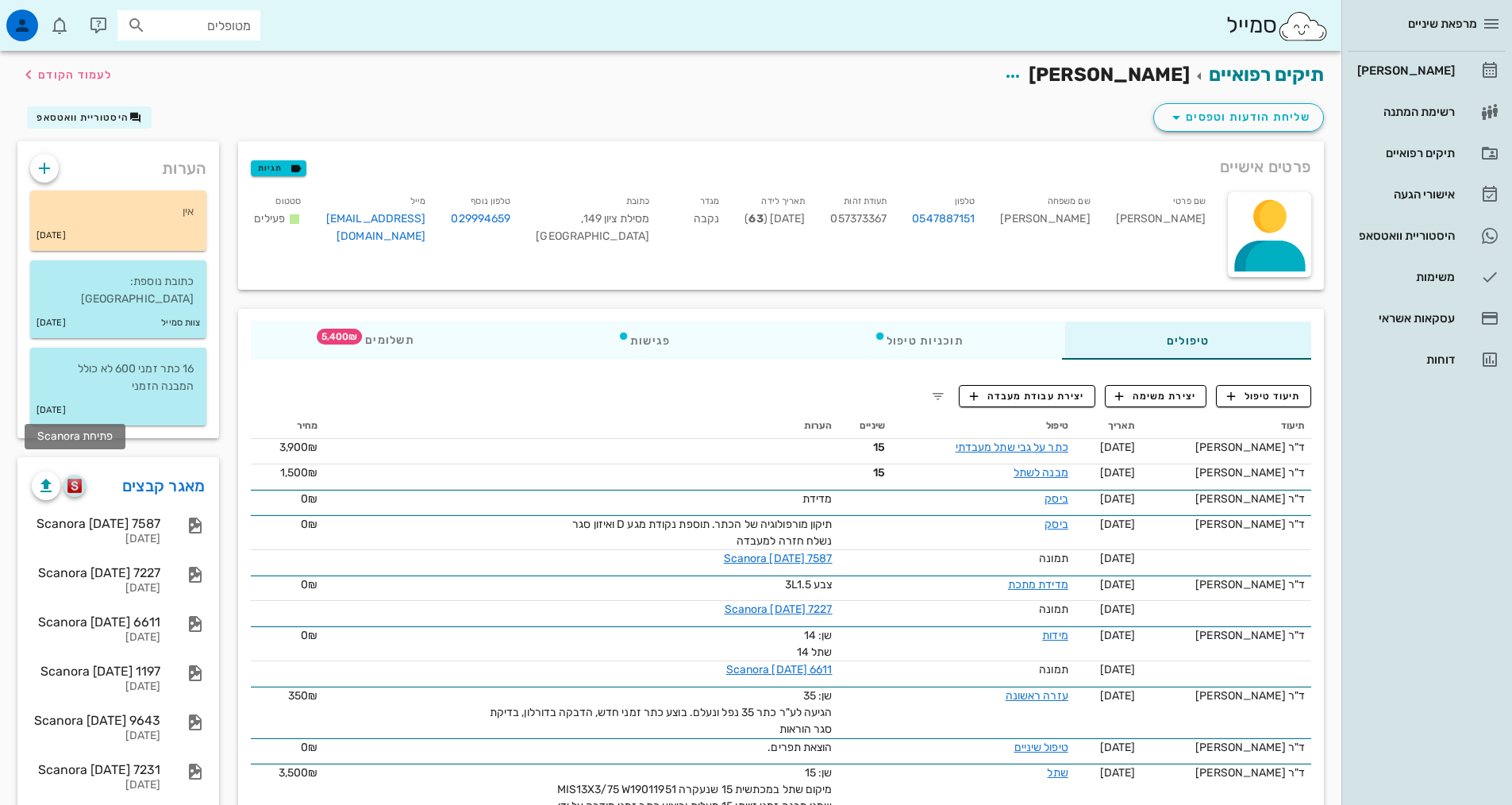
click at [77, 479] on img "button" at bounding box center [75, 486] width 15 height 14
click at [75, 479] on img "button" at bounding box center [75, 486] width 15 height 14
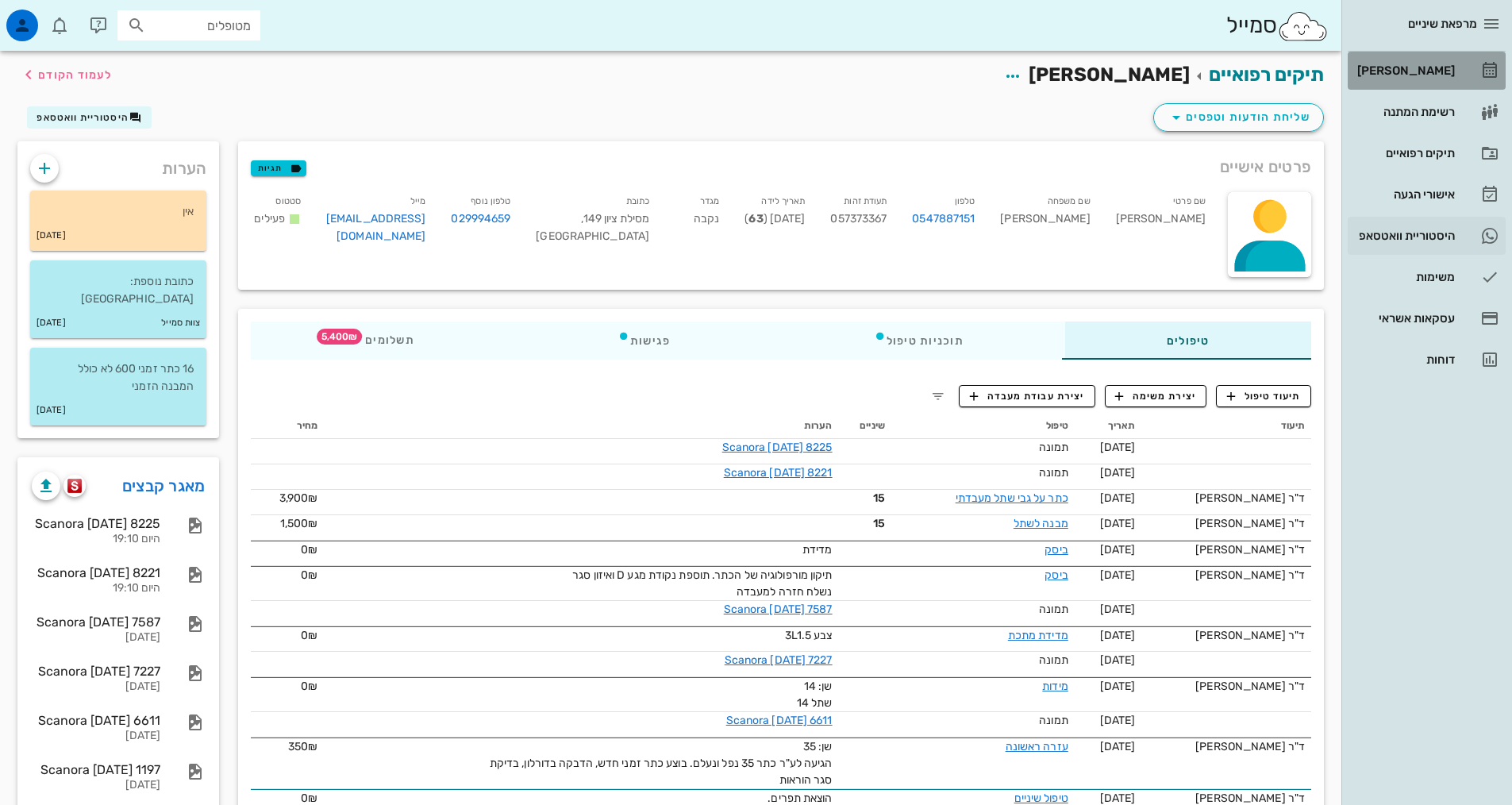
drag, startPoint x: 1418, startPoint y: 64, endPoint x: 1381, endPoint y: 230, distance: 170.1
click at [1419, 64] on div "[PERSON_NAME]" at bounding box center [1404, 70] width 101 height 25
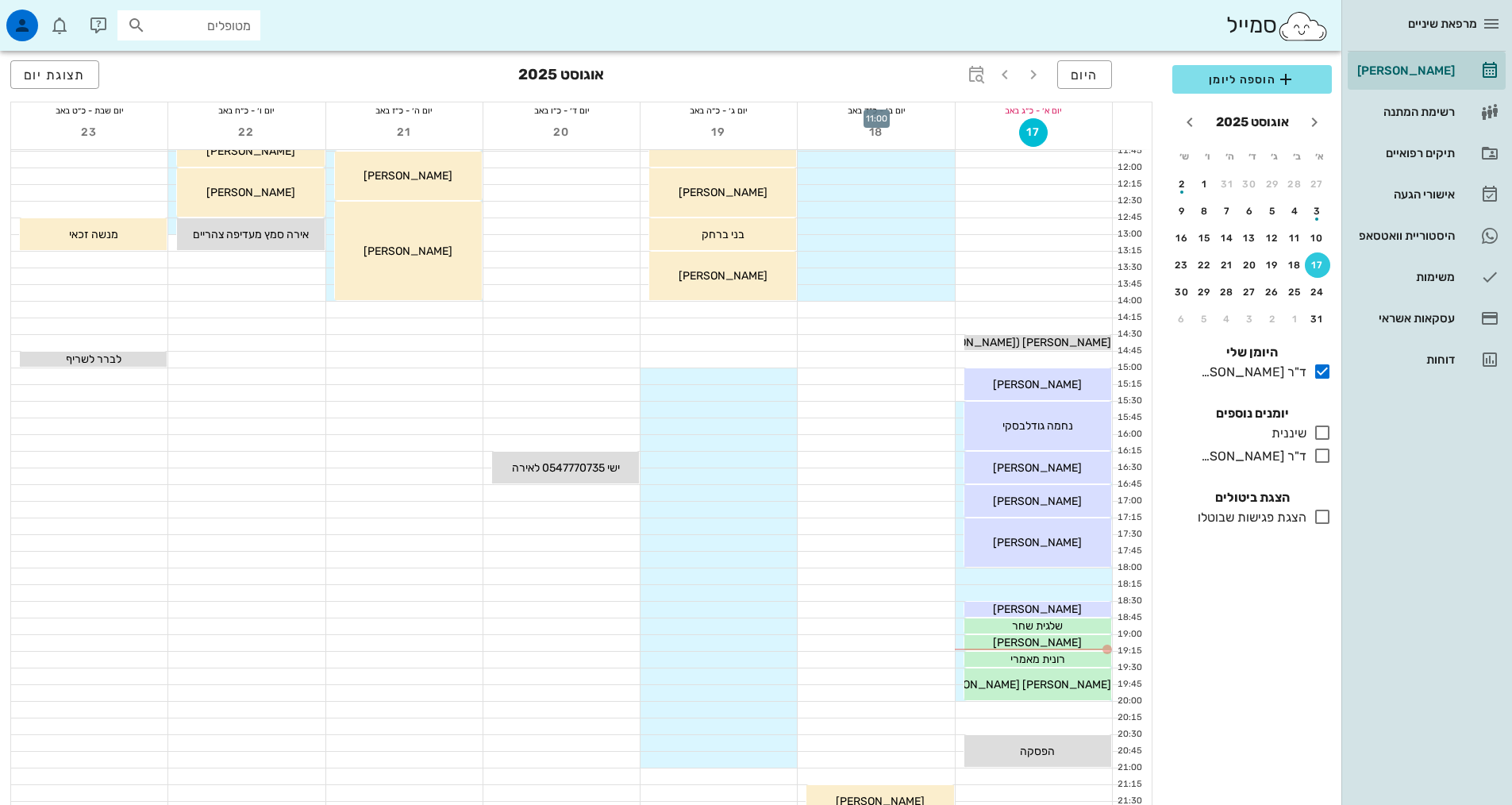
scroll to position [317, 0]
click at [1015, 626] on span "שלגית שחר" at bounding box center [1038, 624] width 51 height 13
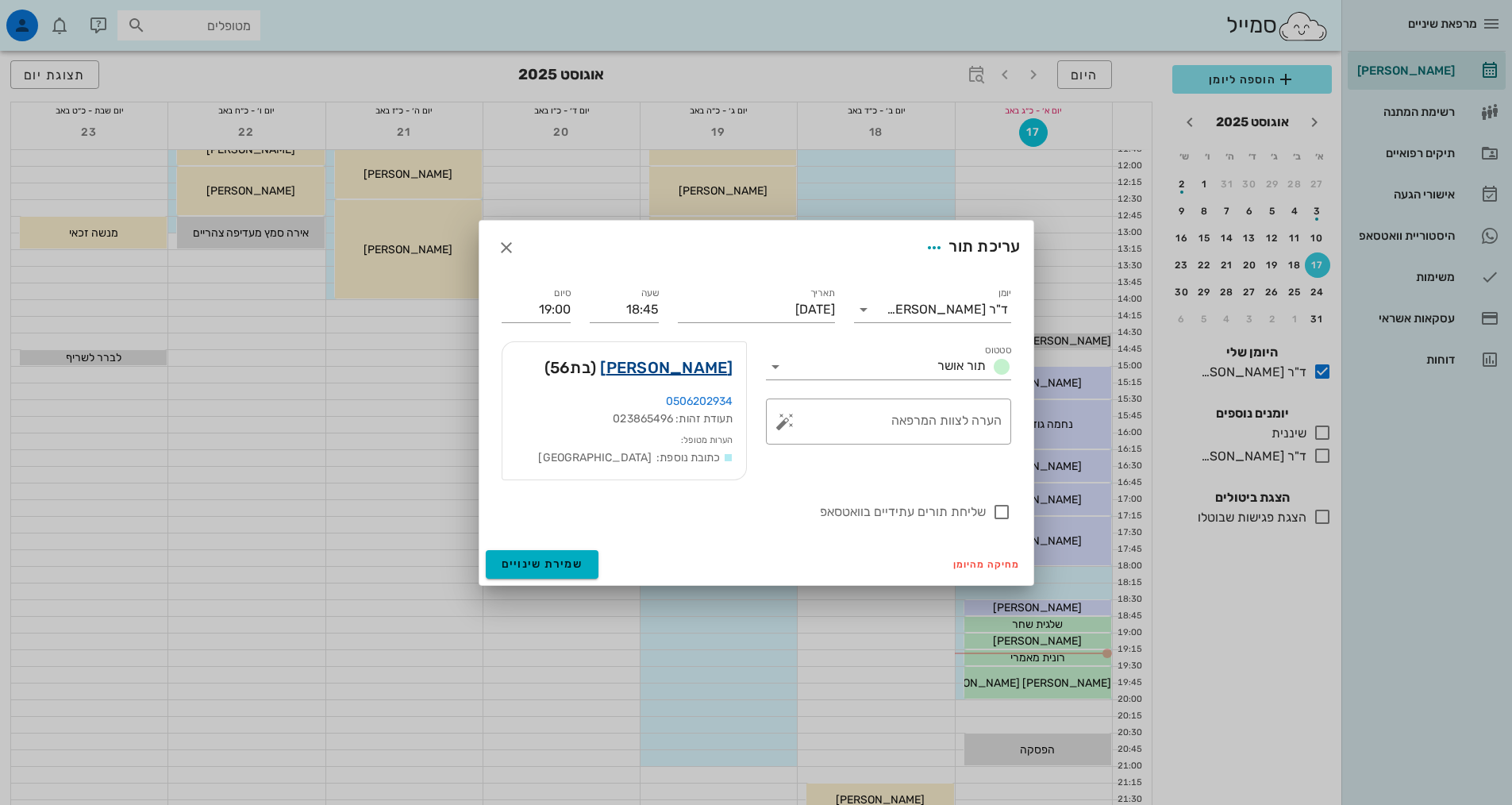
click at [722, 373] on link "[PERSON_NAME]" at bounding box center [666, 367] width 133 height 25
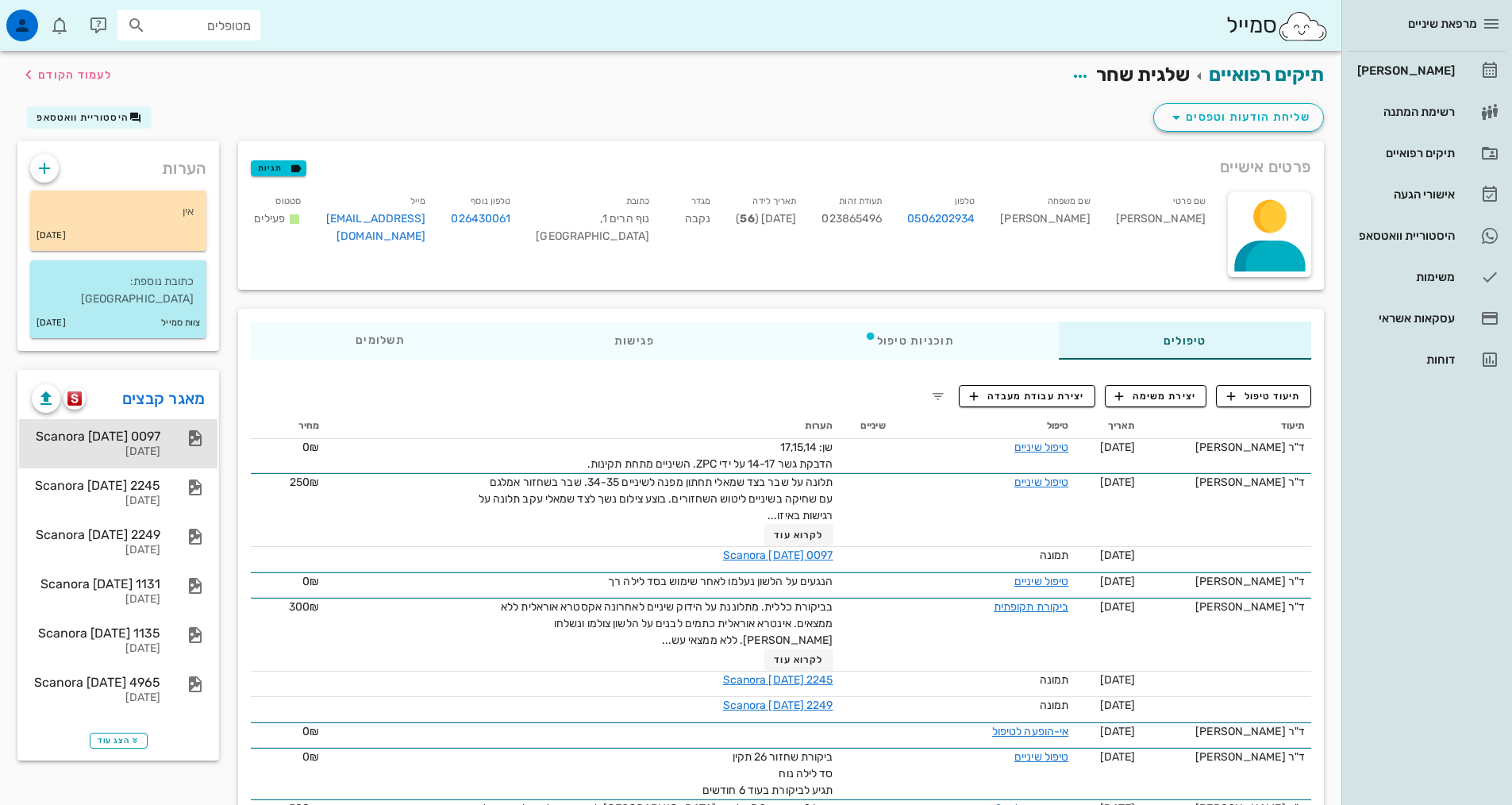
click at [124, 429] on div "Scanora [DATE] 0097" at bounding box center [95, 436] width 128 height 15
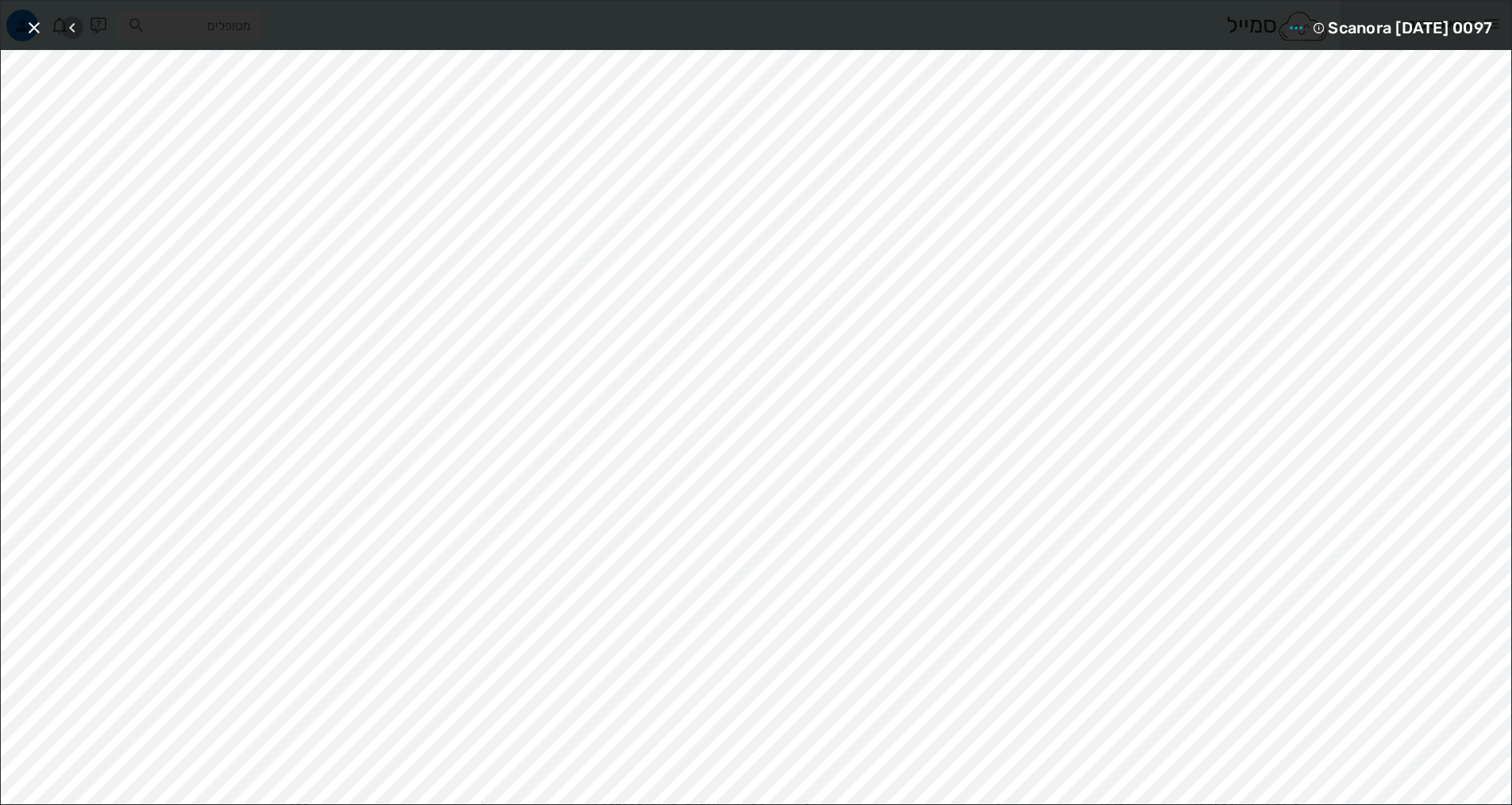
click at [70, 27] on icon "button" at bounding box center [72, 28] width 19 height 19
click at [96, 23] on icon "button" at bounding box center [94, 28] width 19 height 19
click at [34, 22] on icon "button" at bounding box center [34, 28] width 19 height 19
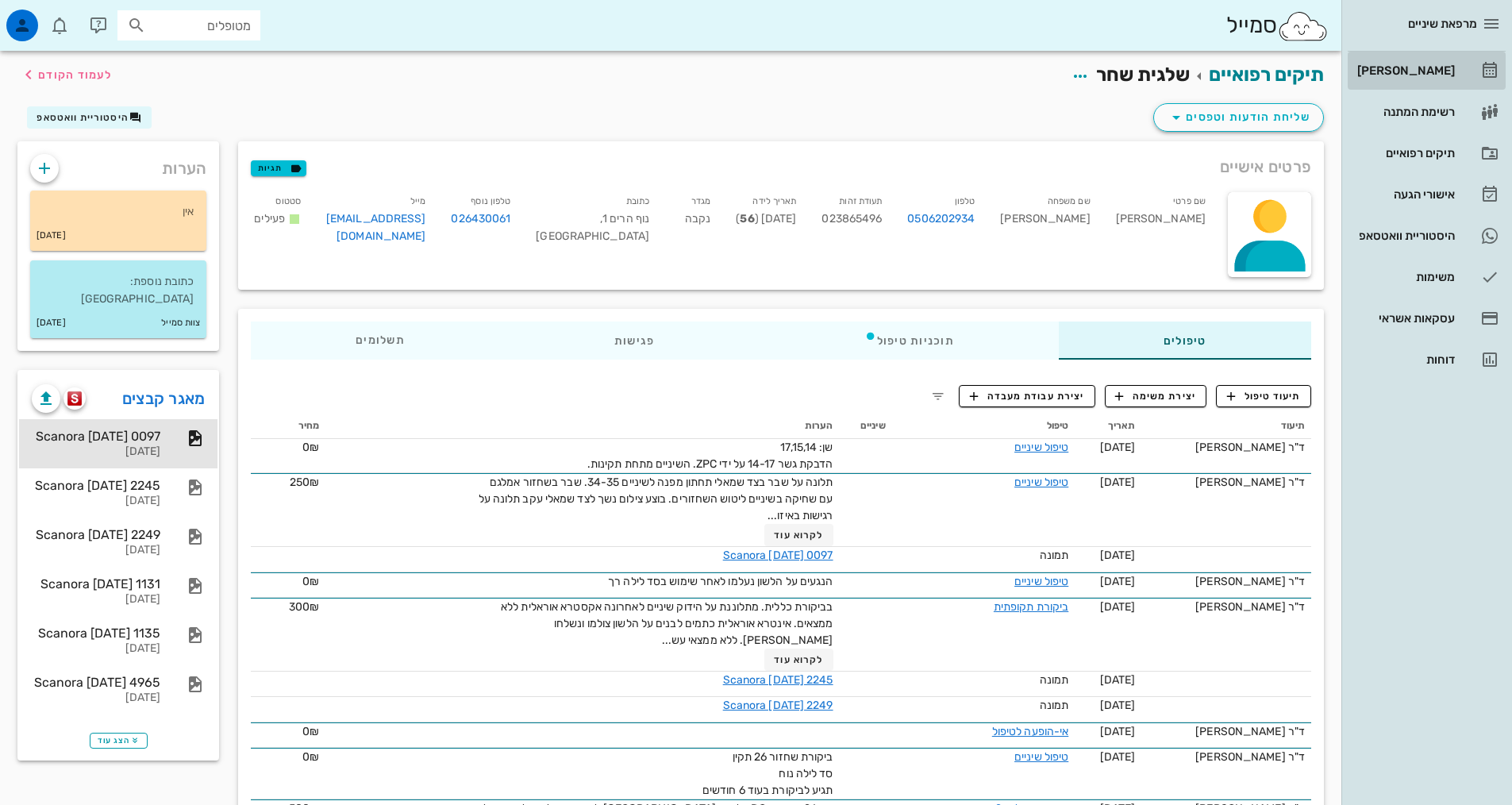
click at [1429, 66] on div "[PERSON_NAME]" at bounding box center [1404, 71] width 101 height 13
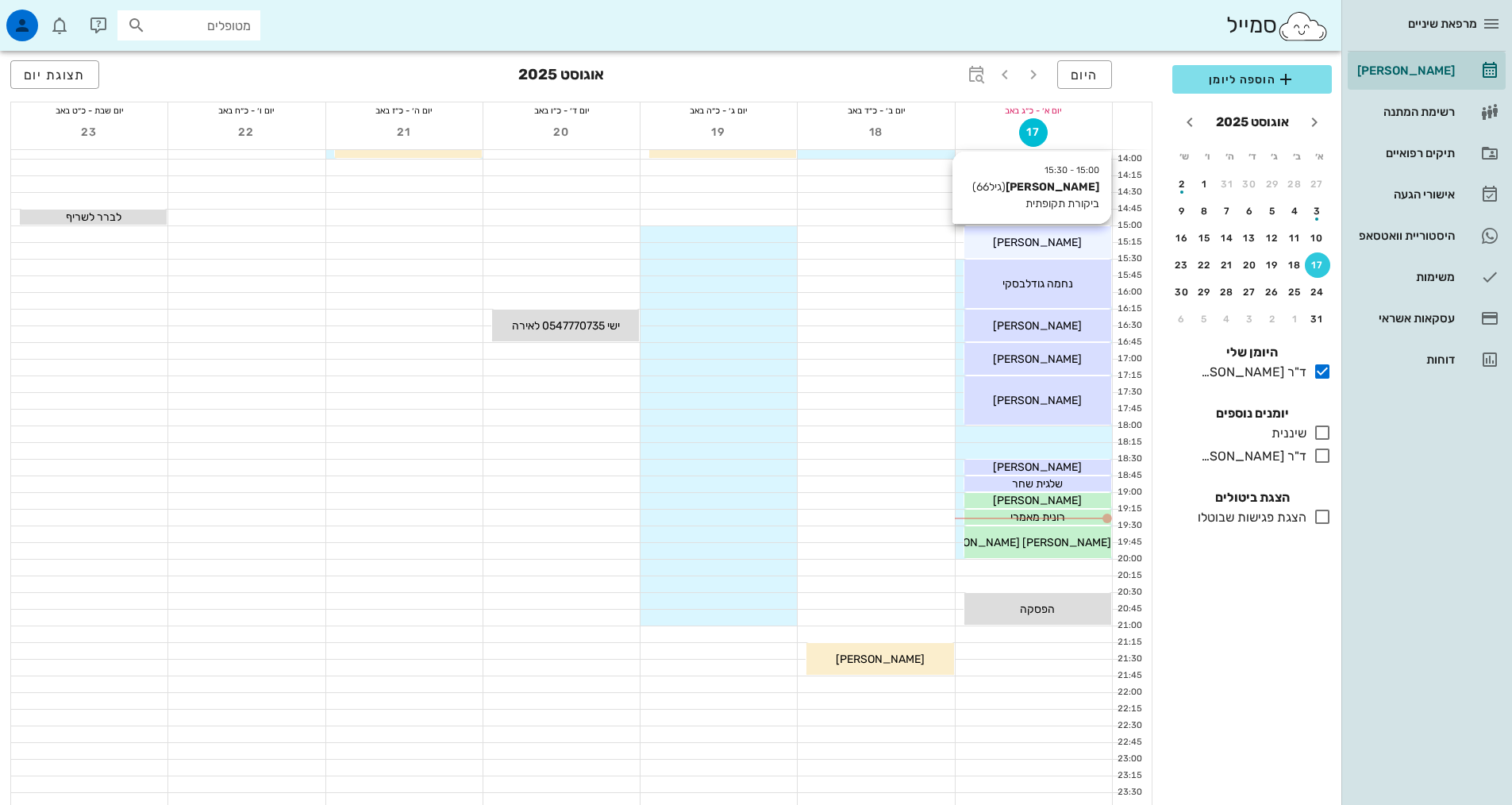
scroll to position [476, 0]
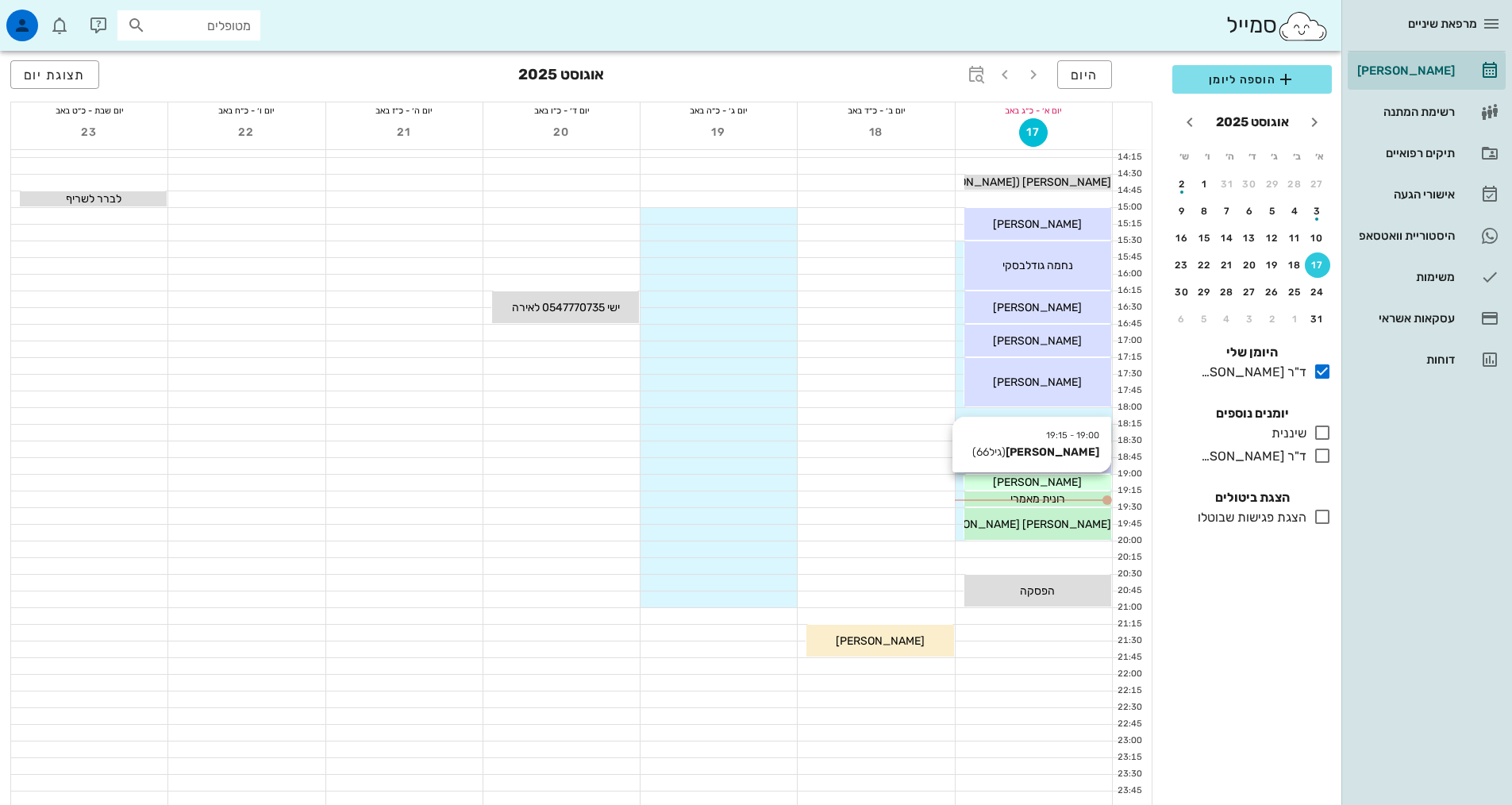
click at [1010, 479] on div "[PERSON_NAME]" at bounding box center [1038, 483] width 147 height 17
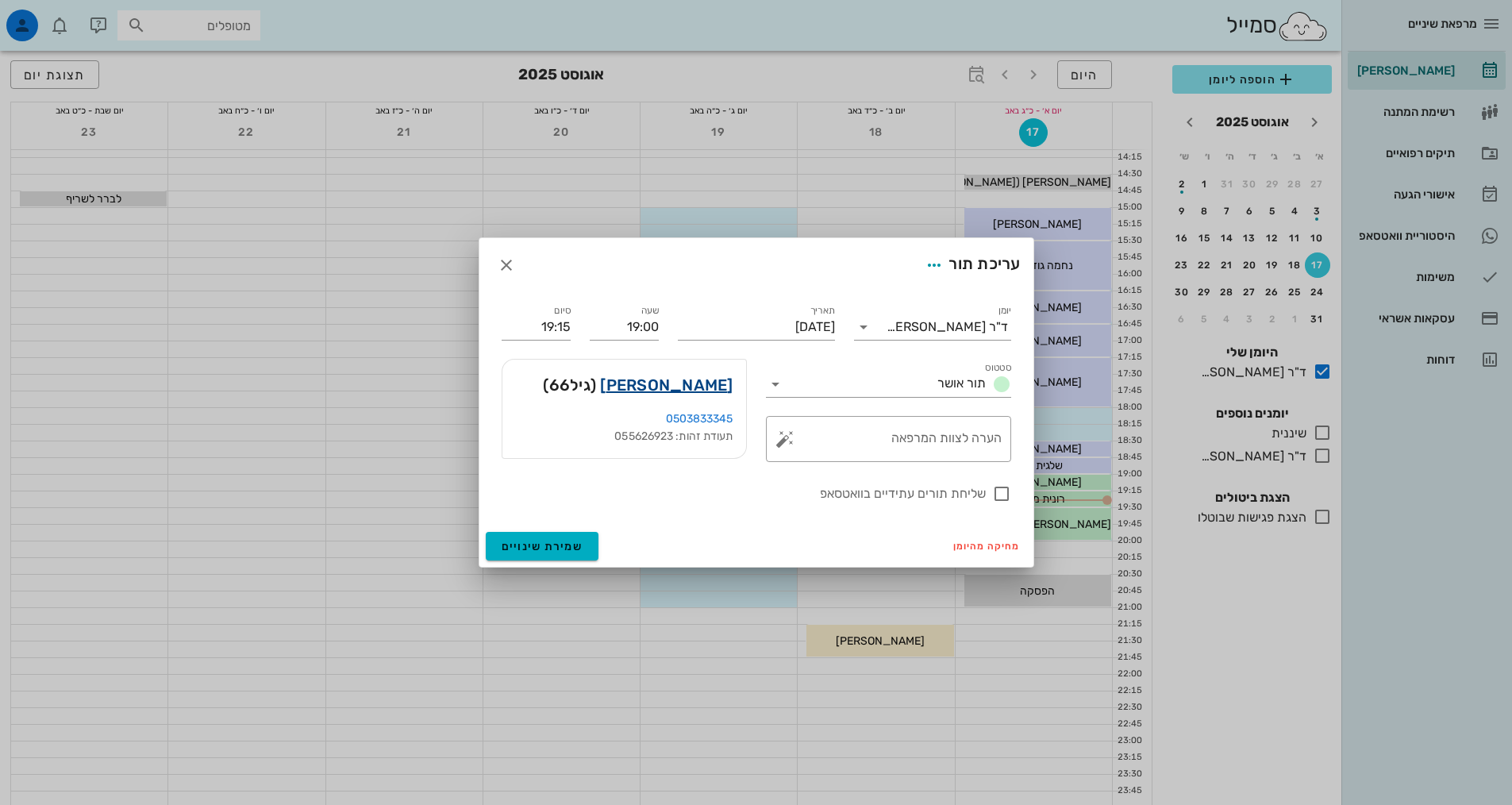
click at [704, 391] on link "[PERSON_NAME]" at bounding box center [666, 385] width 133 height 25
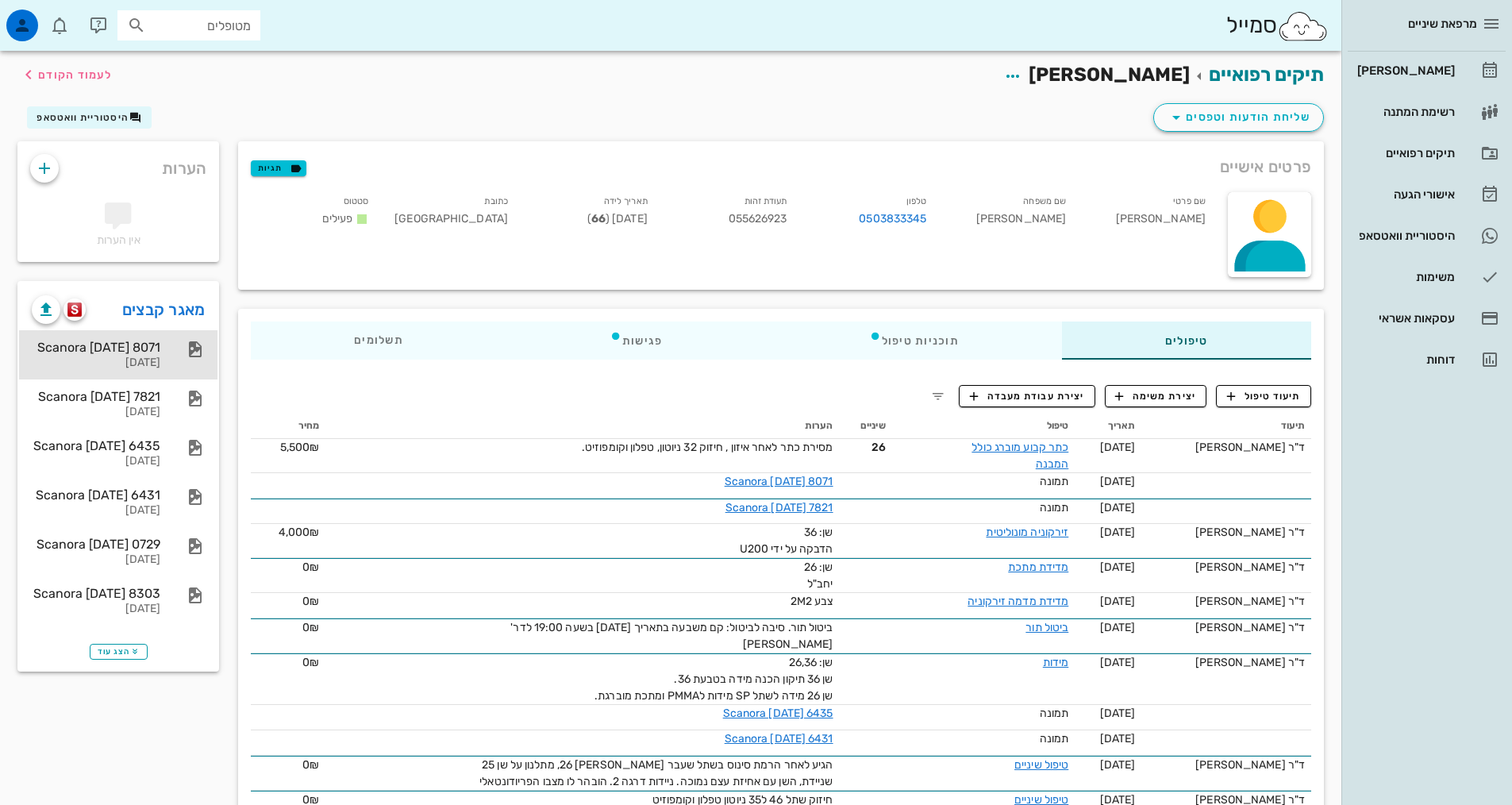
click at [117, 347] on div "Scanora [DATE] 8071" at bounding box center [95, 347] width 128 height 15
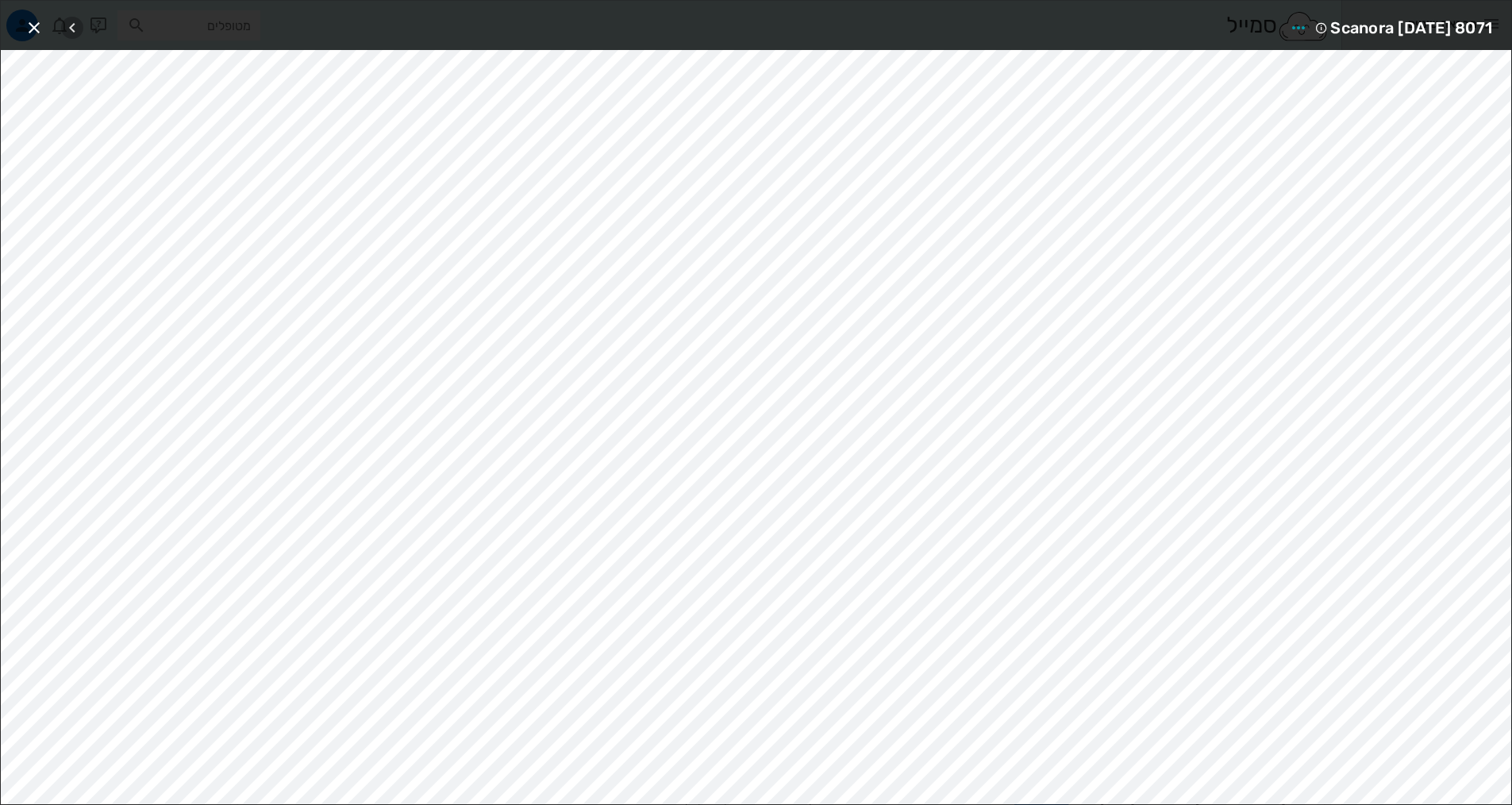
click at [71, 33] on icon "button" at bounding box center [72, 28] width 19 height 19
click at [72, 29] on icon "button" at bounding box center [72, 28] width 19 height 19
drag, startPoint x: 36, startPoint y: 30, endPoint x: 56, endPoint y: 50, distance: 28.3
click at [36, 30] on icon "button" at bounding box center [34, 28] width 19 height 19
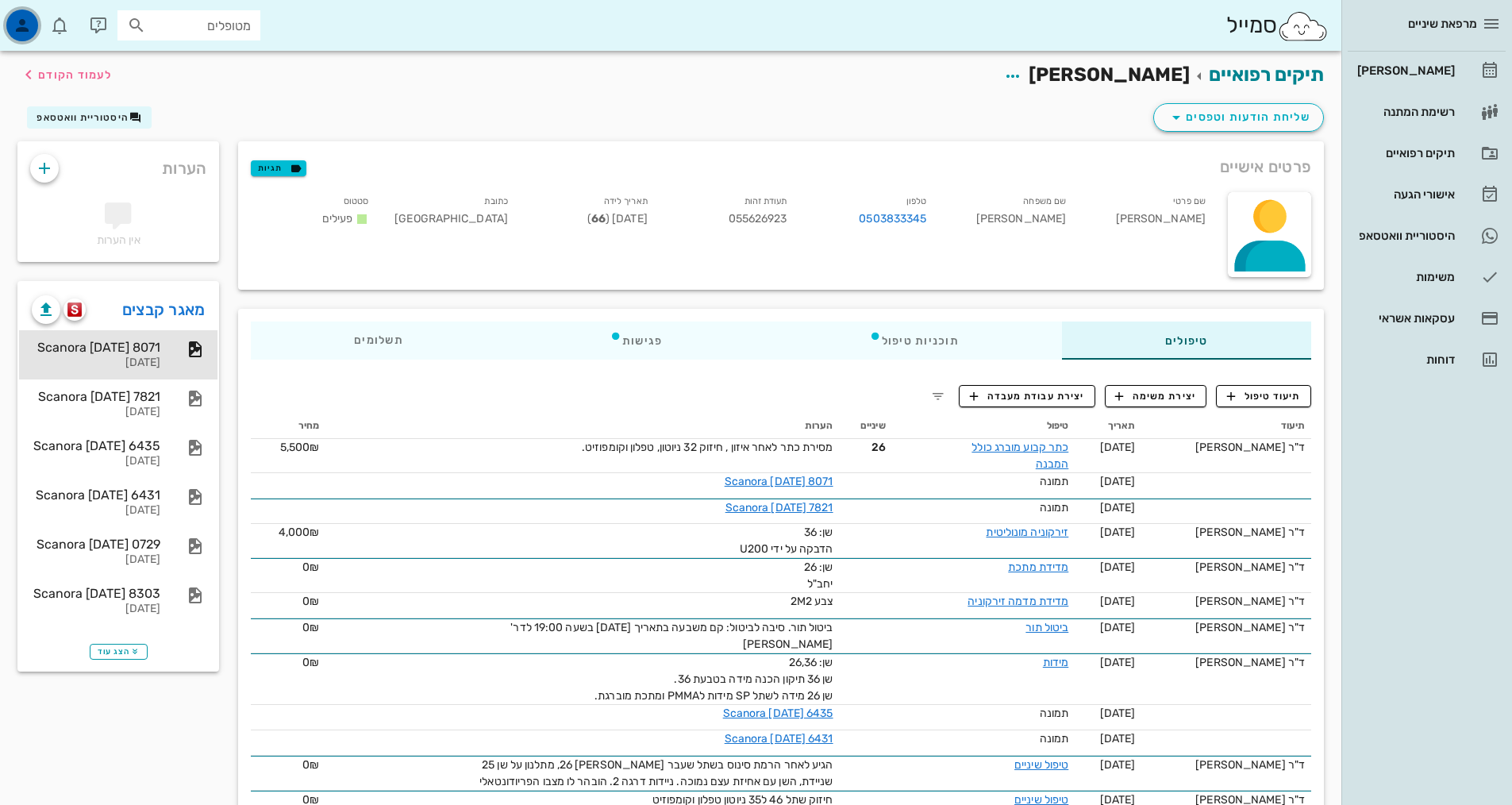
click at [19, 22] on icon "button" at bounding box center [22, 25] width 19 height 19
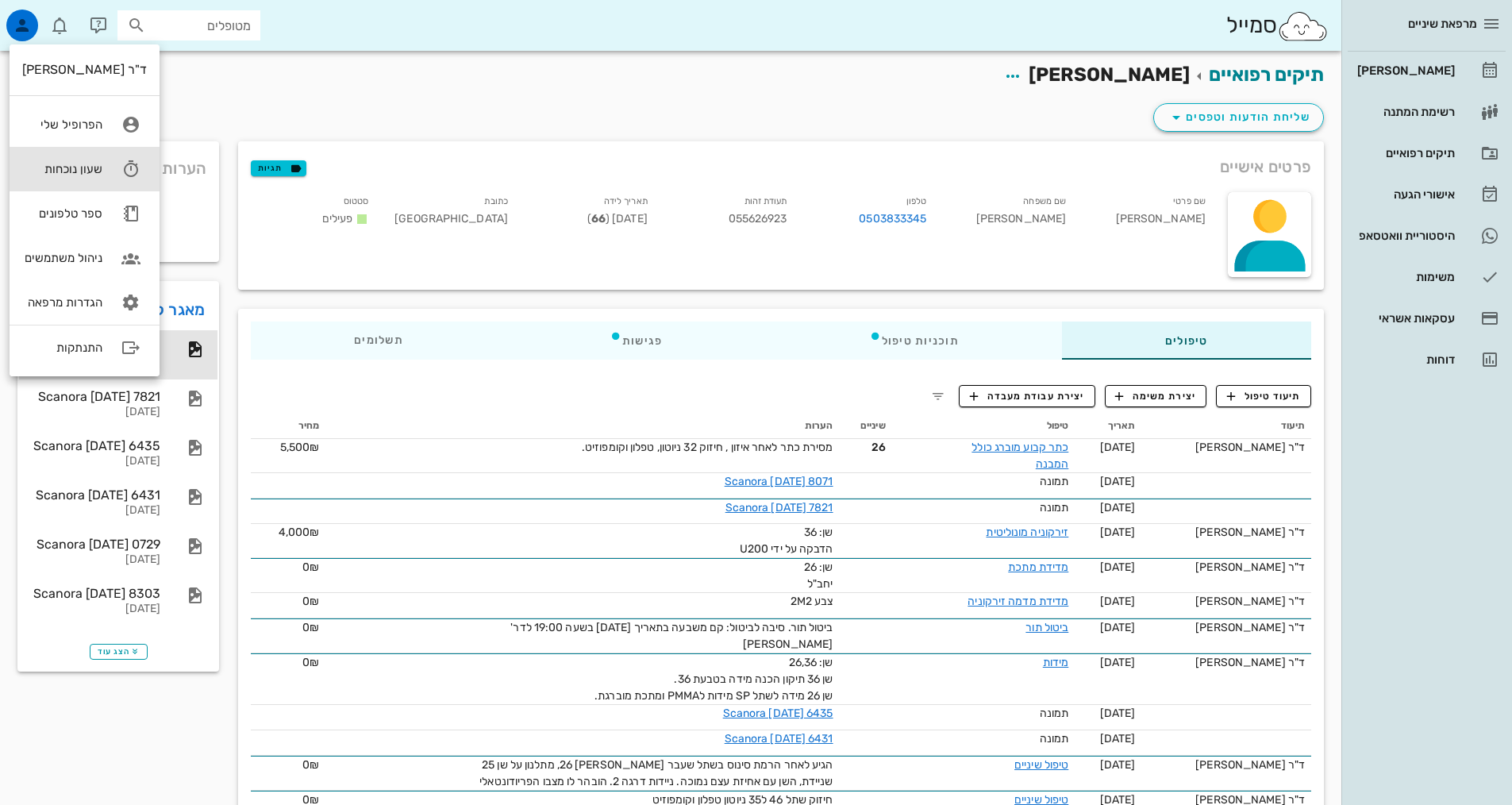
click at [122, 170] on icon at bounding box center [131, 169] width 32 height 32
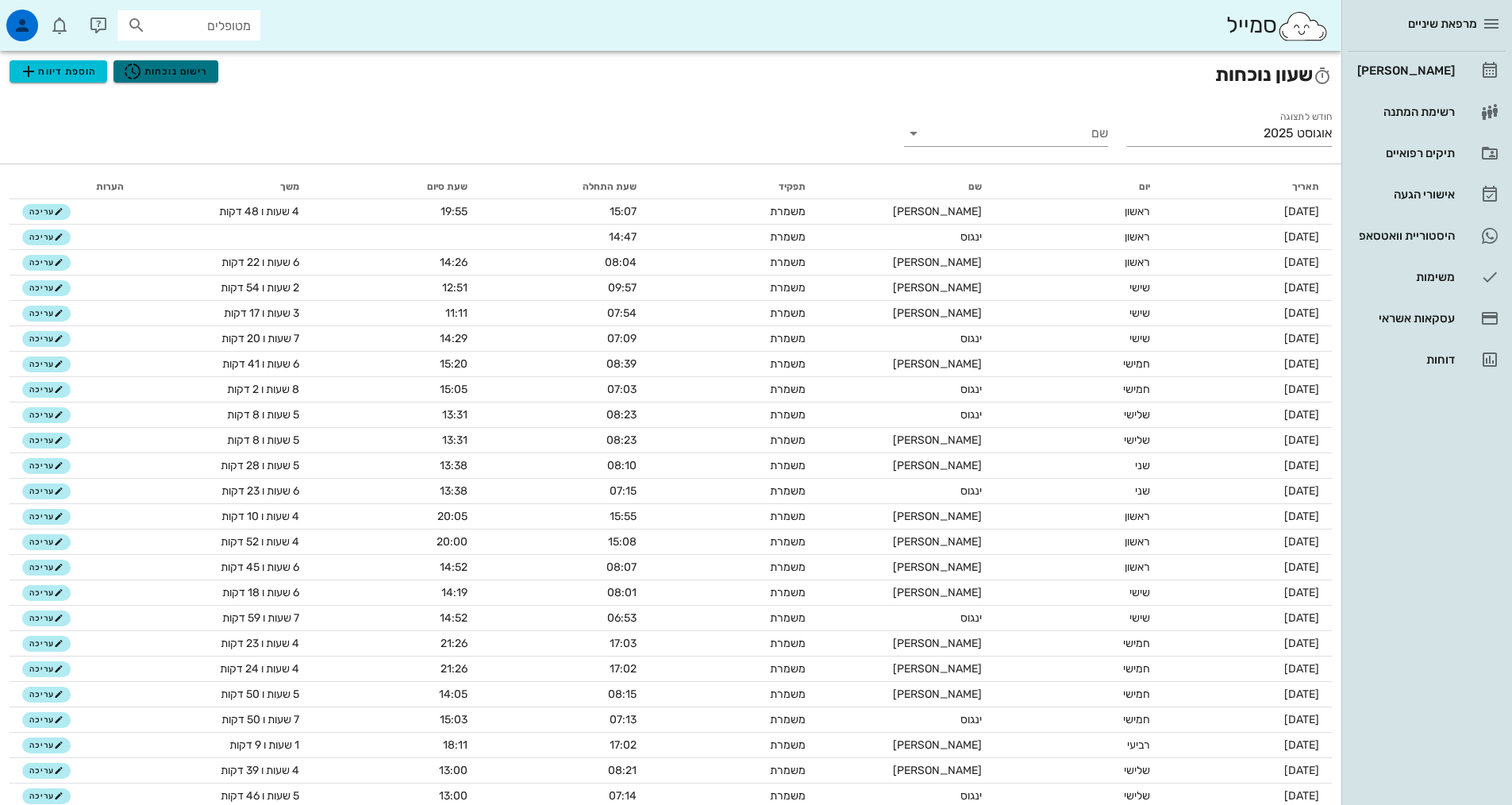
click at [189, 66] on span "רישום נוכחות" at bounding box center [166, 71] width 85 height 19
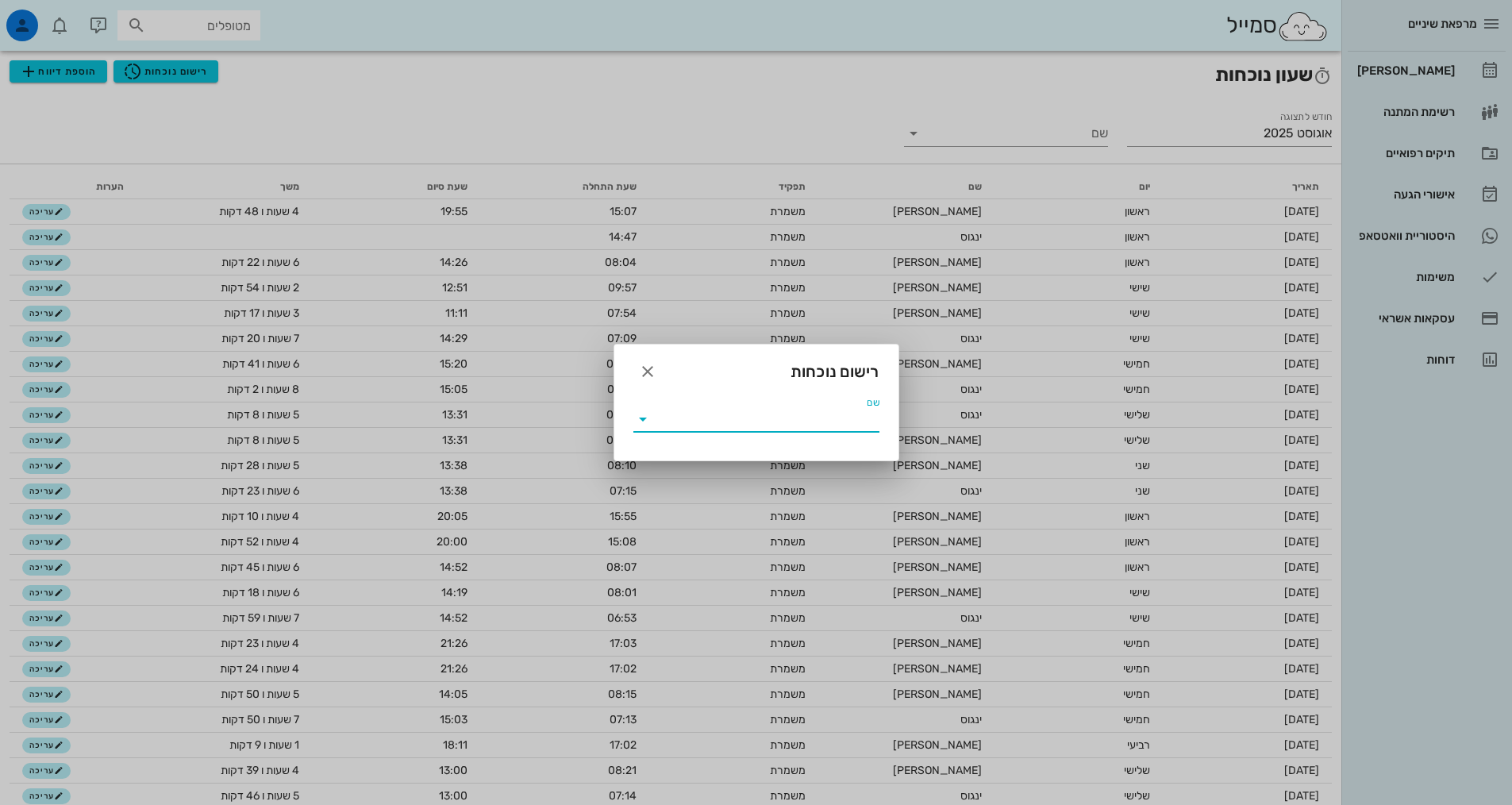
click at [731, 417] on input "שם" at bounding box center [767, 418] width 224 height 25
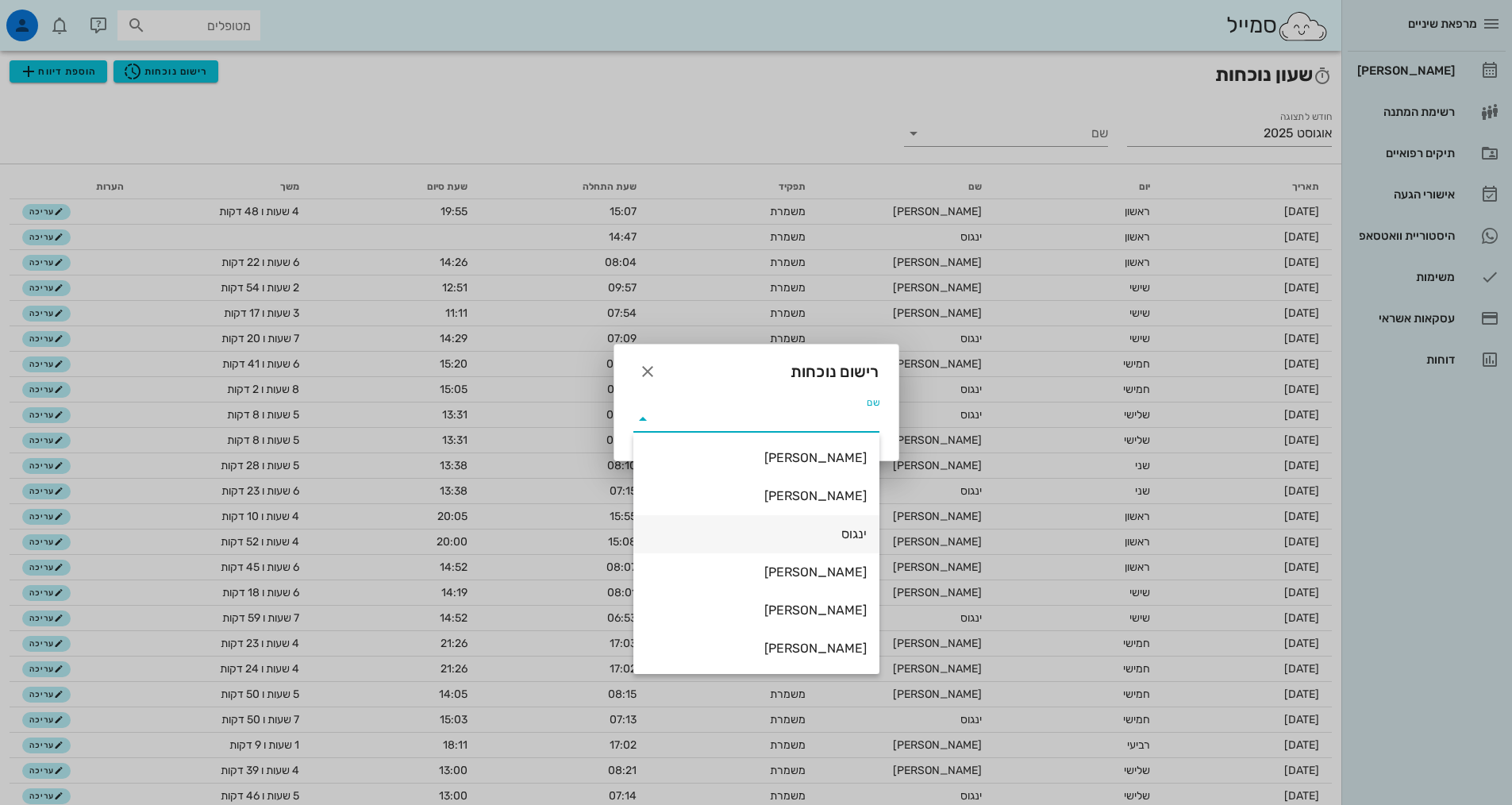
click at [817, 532] on div "ינגוס" at bounding box center [757, 534] width 221 height 15
type input "ינגוס"
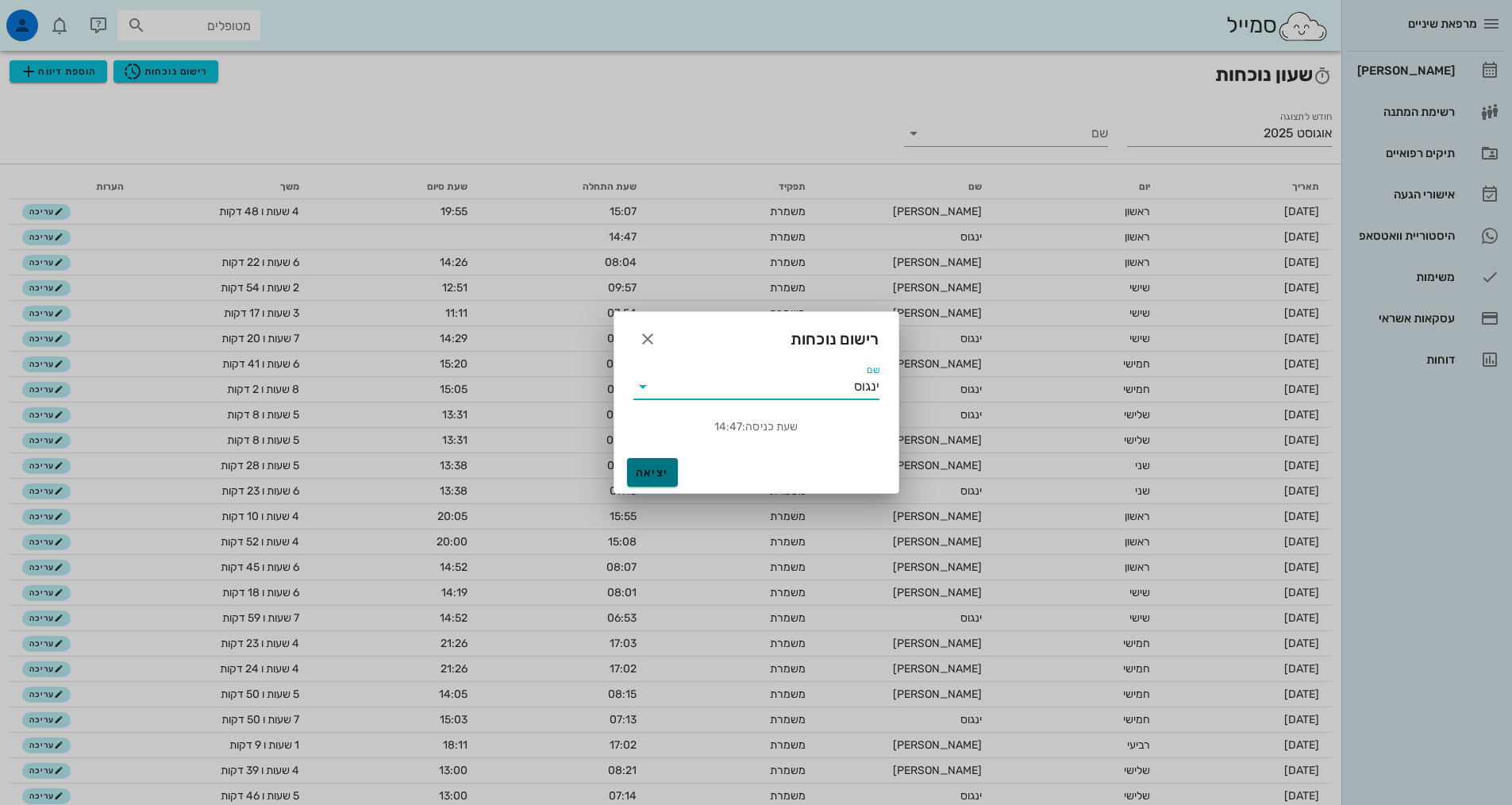
click at [647, 466] on span "יציאה" at bounding box center [652, 473] width 38 height 13
